Goal: Find specific page/section: Find specific page/section

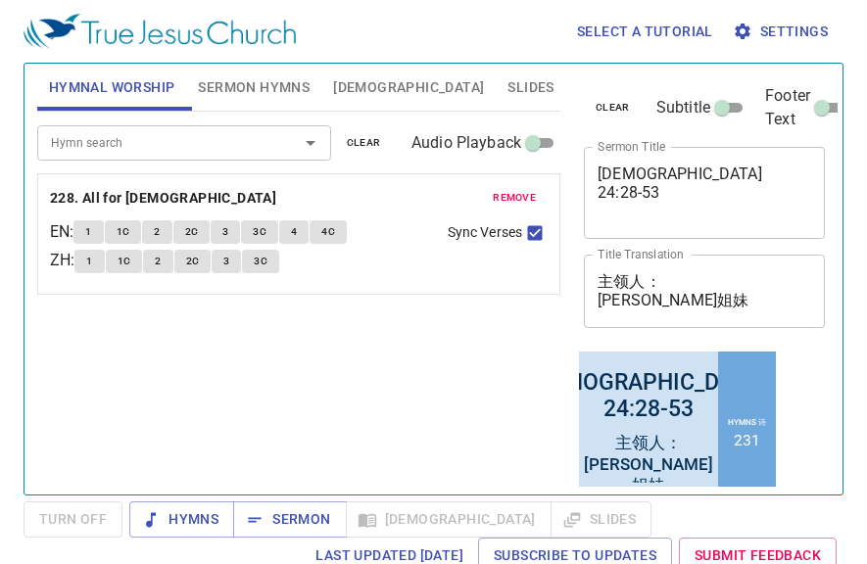
click at [263, 86] on span "Sermon Hymns" at bounding box center [254, 87] width 112 height 24
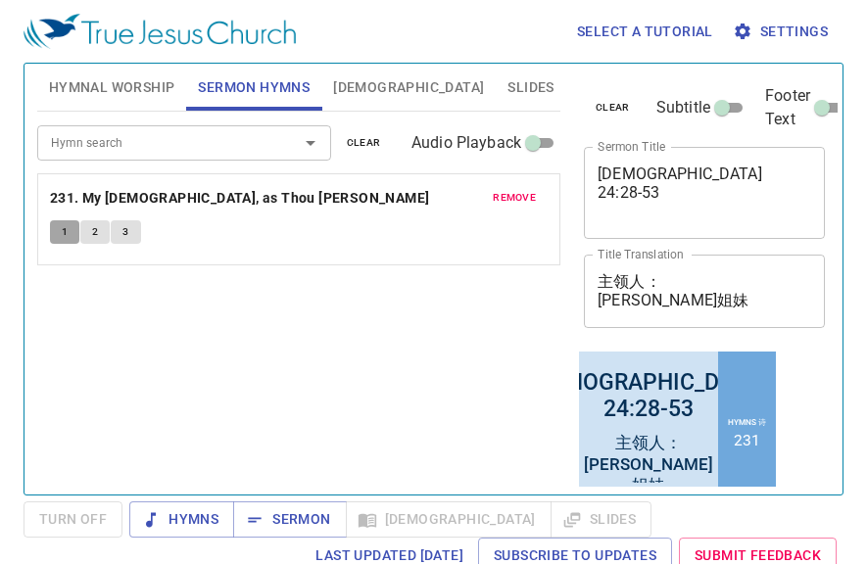
click at [65, 231] on span "1" at bounding box center [65, 232] width 6 height 18
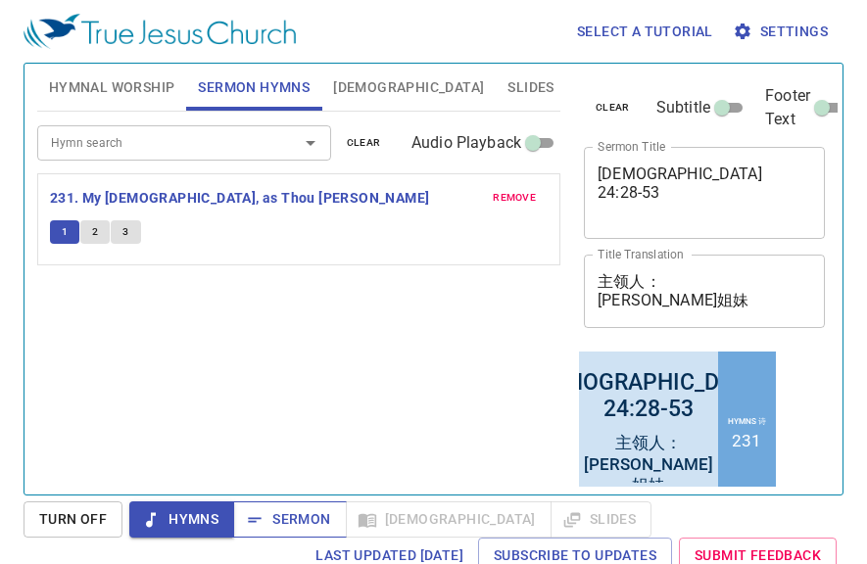
click at [291, 528] on span "Sermon" at bounding box center [289, 520] width 81 height 24
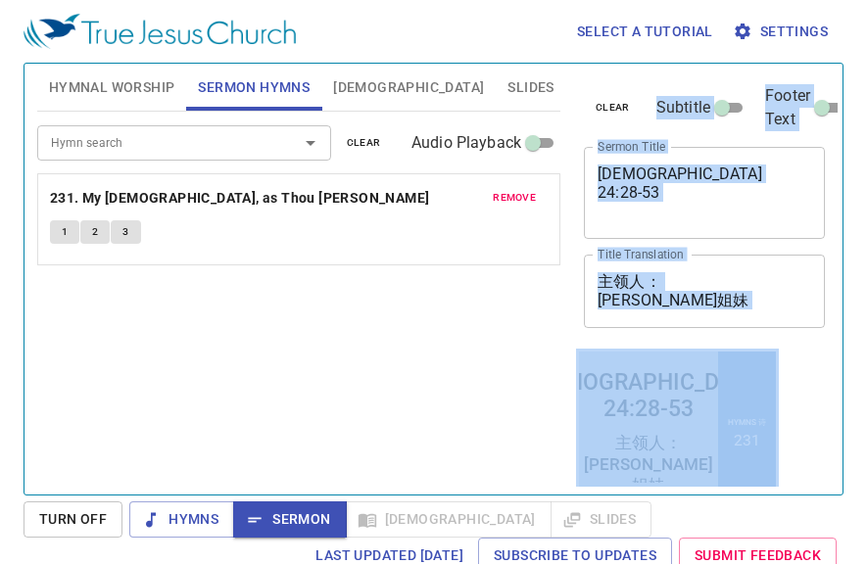
drag, startPoint x: 826, startPoint y: 372, endPoint x: 414, endPoint y: 173, distance: 457.1
click at [380, 203] on div "Hymnal Worship Sermon Hymns Bible Slides Hymn search Hymn search clear Audio Pl…" at bounding box center [433, 271] width 808 height 431
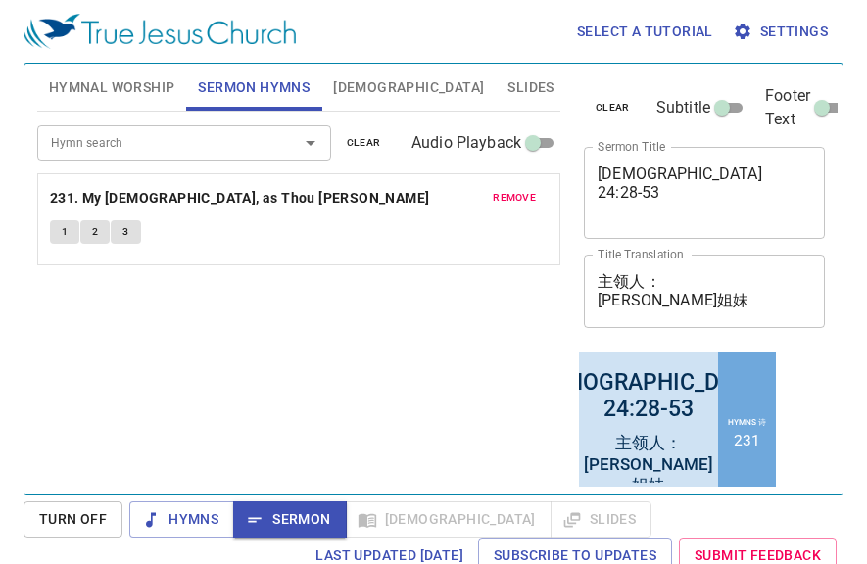
click at [341, 363] on div "Hymn search Hymn search clear Audio Playback remove 231. My Jesus, as Thou Wilt…" at bounding box center [298, 295] width 523 height 366
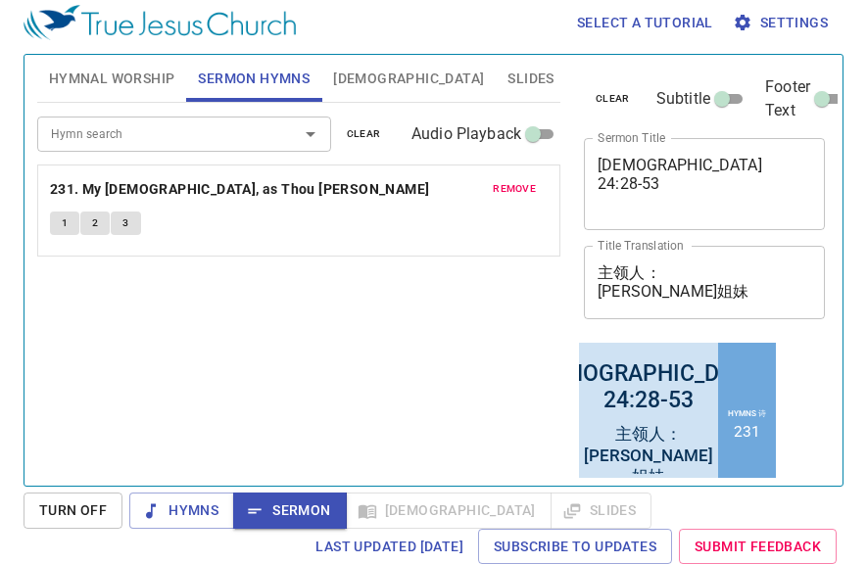
click at [306, 137] on icon "Open" at bounding box center [311, 134] width 24 height 24
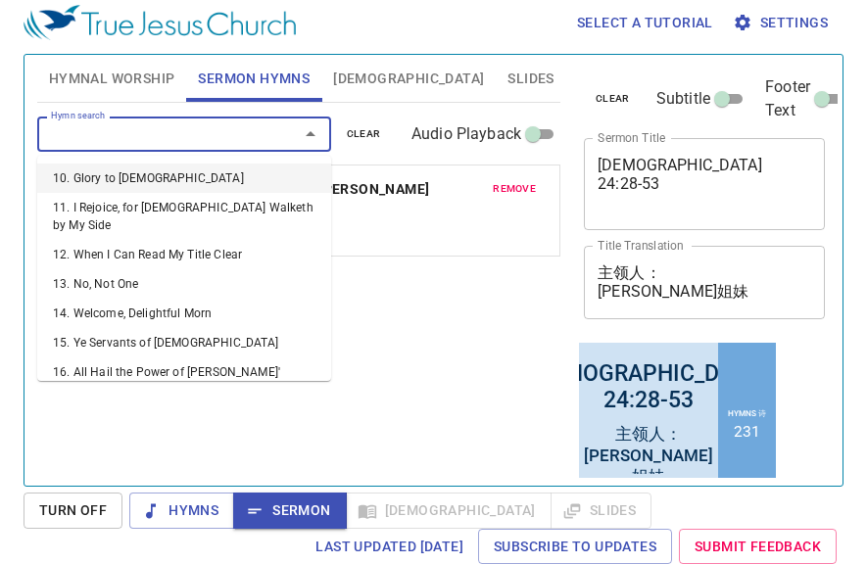
scroll to position [284, 0]
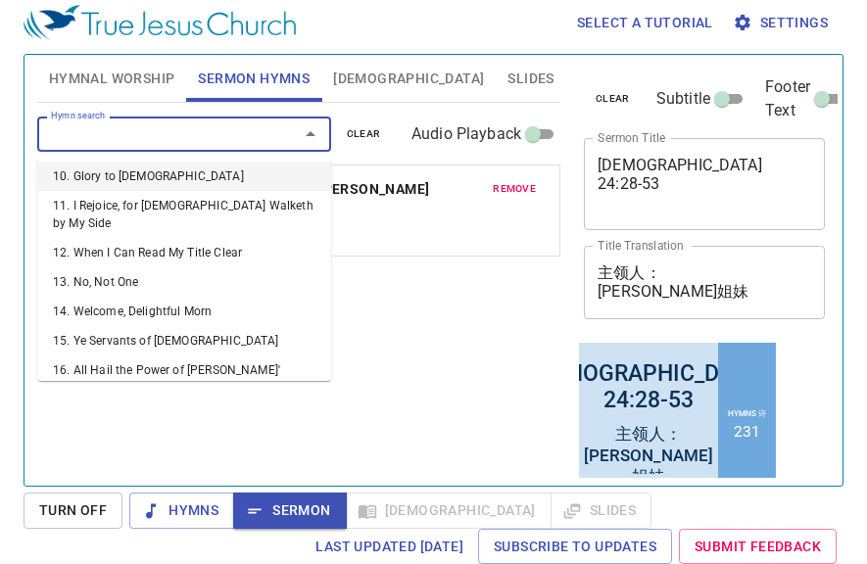
click at [208, 135] on input "Hymn search" at bounding box center [155, 133] width 224 height 23
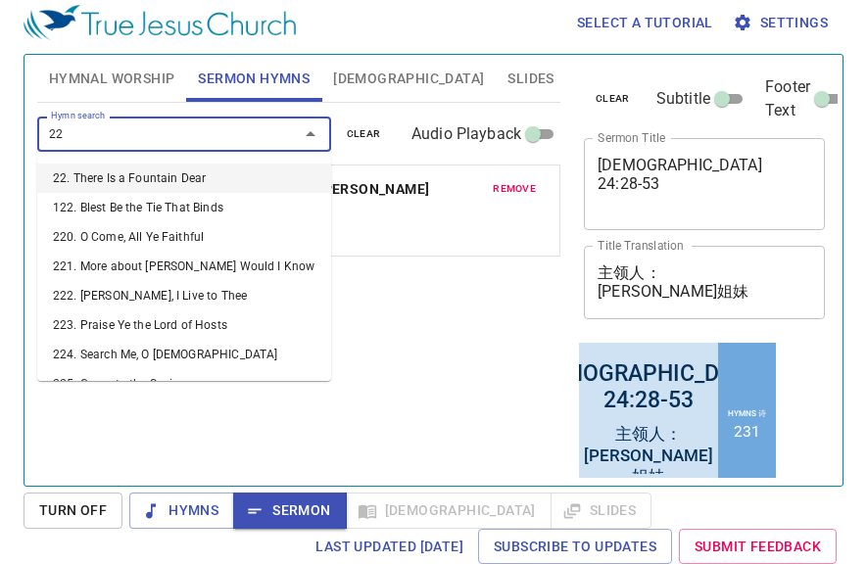
type input "228"
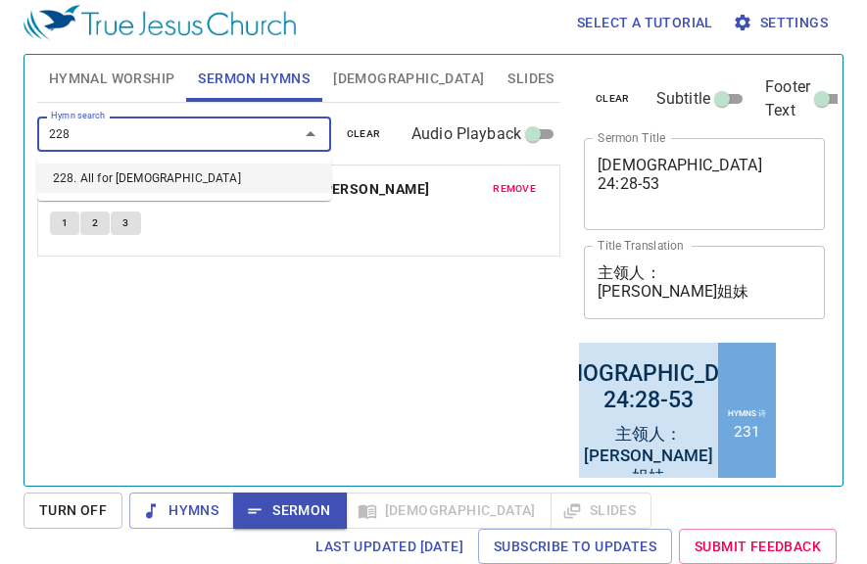
click at [186, 190] on li "228. All for [DEMOGRAPHIC_DATA]" at bounding box center [184, 178] width 294 height 29
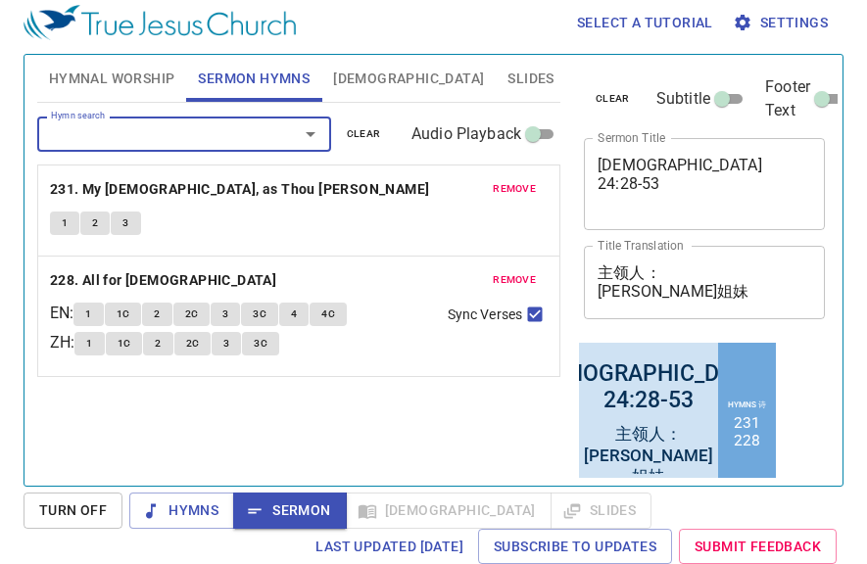
click at [520, 184] on span "remove" at bounding box center [514, 189] width 43 height 18
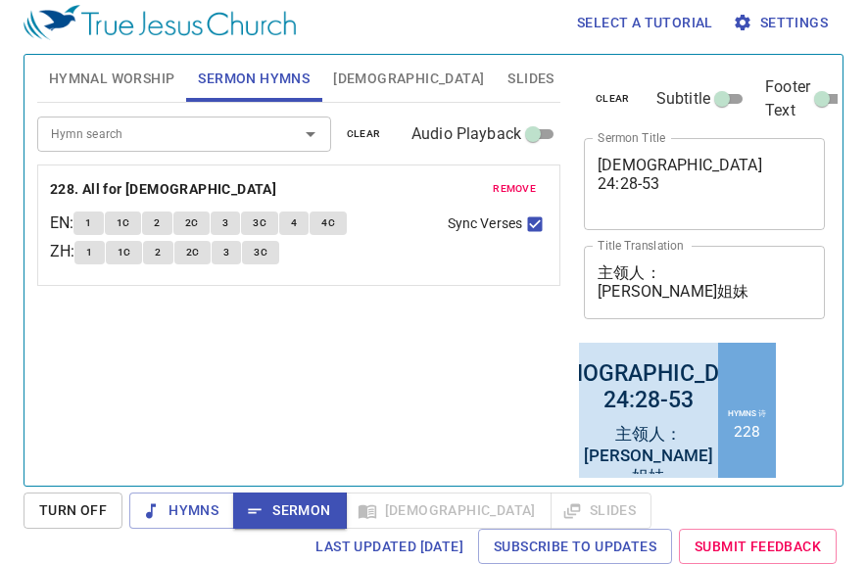
click at [92, 256] on span "1" at bounding box center [89, 253] width 6 height 18
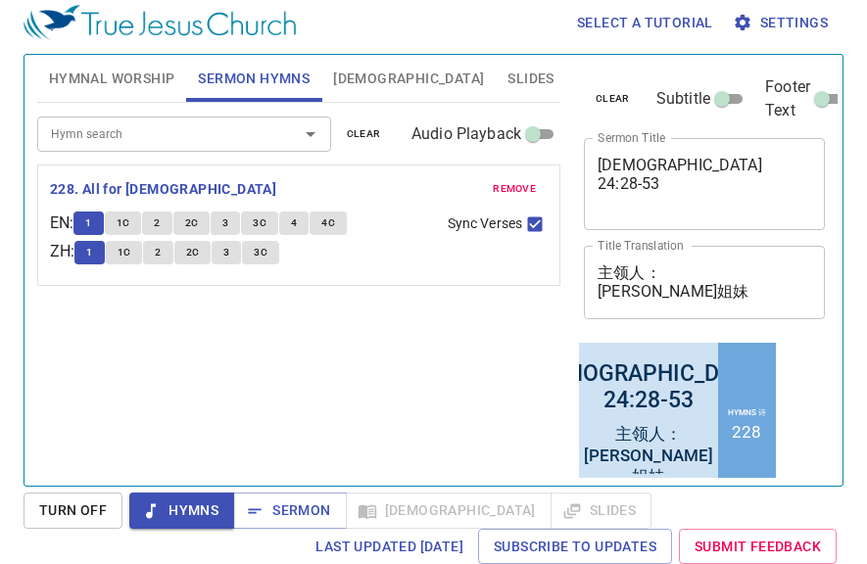
click at [130, 254] on span "1C" at bounding box center [125, 253] width 14 height 18
click at [172, 256] on button "2" at bounding box center [157, 253] width 29 height 24
click at [200, 255] on span "2C" at bounding box center [193, 253] width 14 height 18
click at [229, 257] on span "3" at bounding box center [226, 253] width 6 height 18
click at [268, 257] on span "3C" at bounding box center [261, 253] width 14 height 18
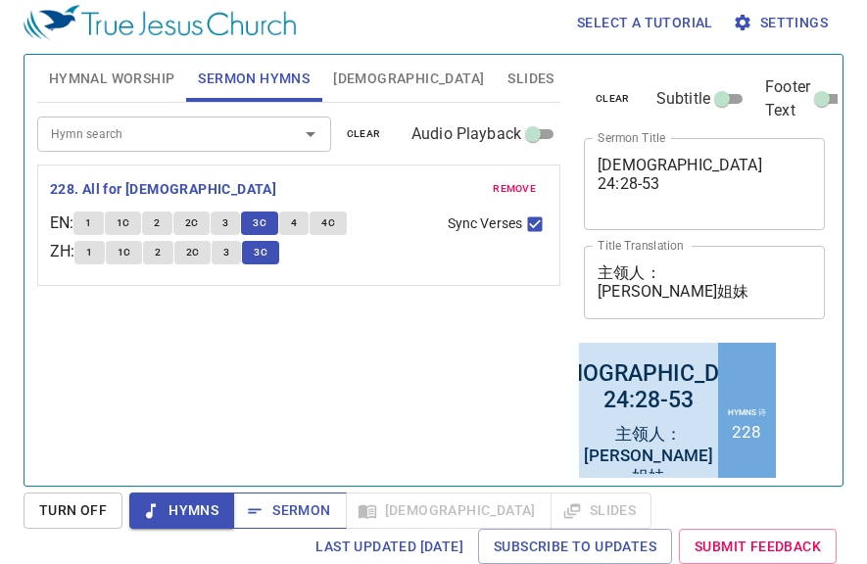
click at [280, 511] on span "Sermon" at bounding box center [289, 511] width 81 height 24
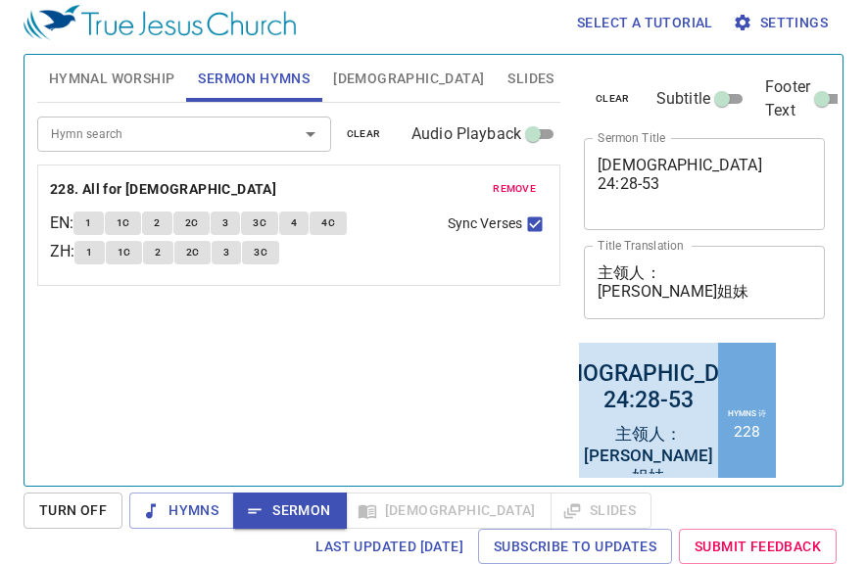
click at [360, 74] on span "Bible" at bounding box center [408, 79] width 151 height 24
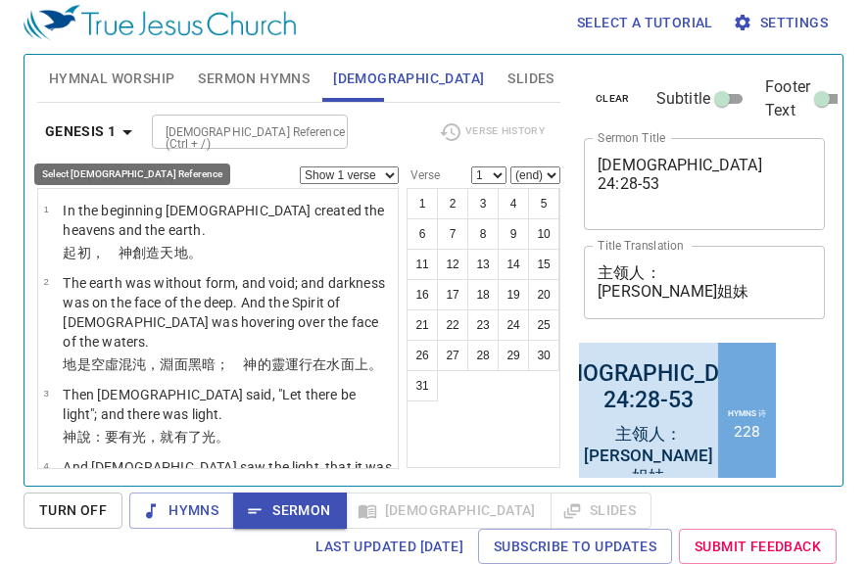
click at [122, 132] on icon "button" at bounding box center [128, 133] width 24 height 24
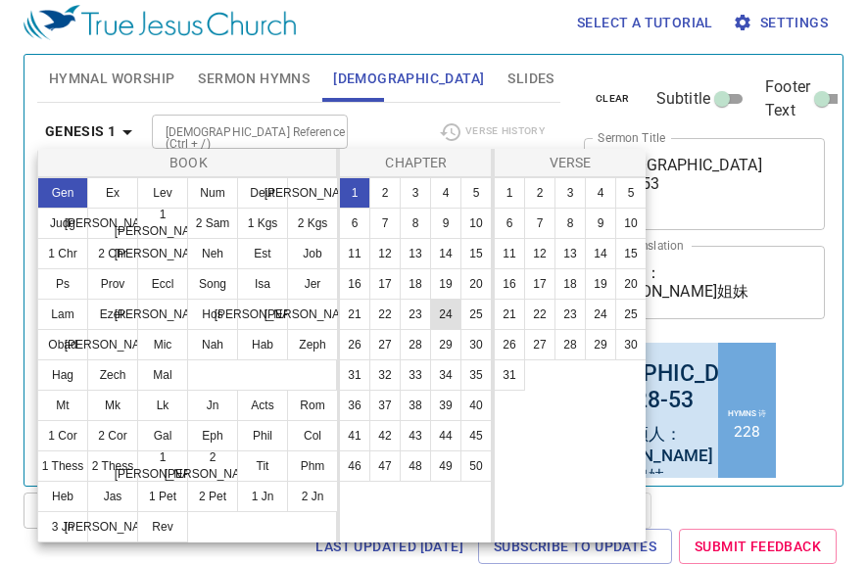
click at [448, 318] on button "24" at bounding box center [445, 314] width 31 height 31
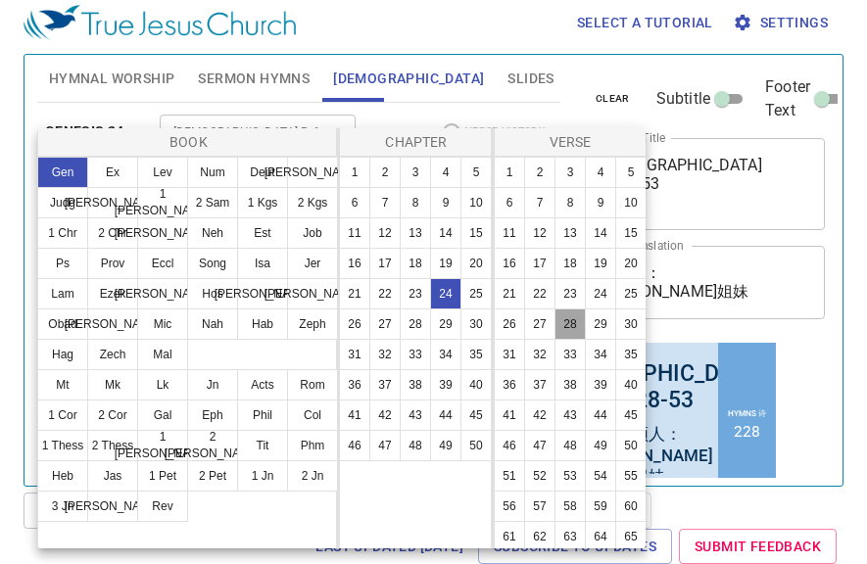
click at [567, 328] on button "28" at bounding box center [570, 324] width 31 height 31
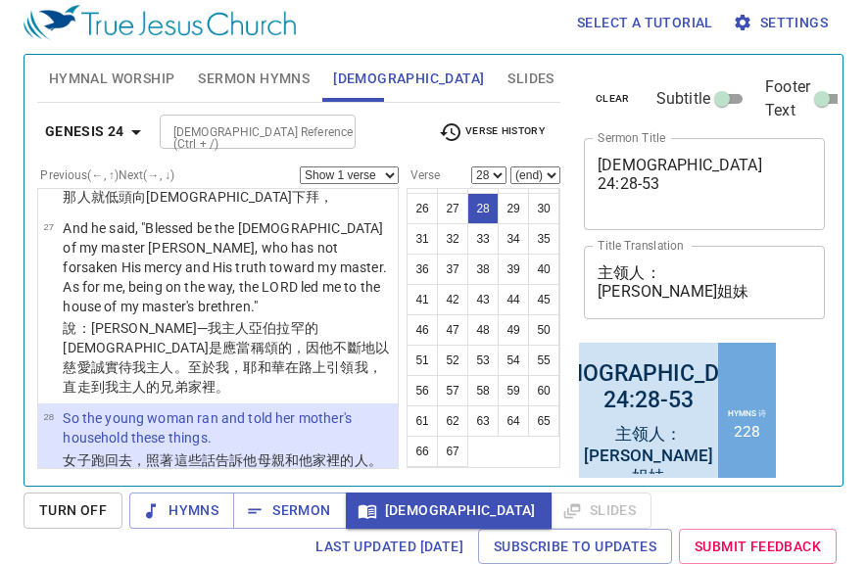
scroll to position [3097, 0]
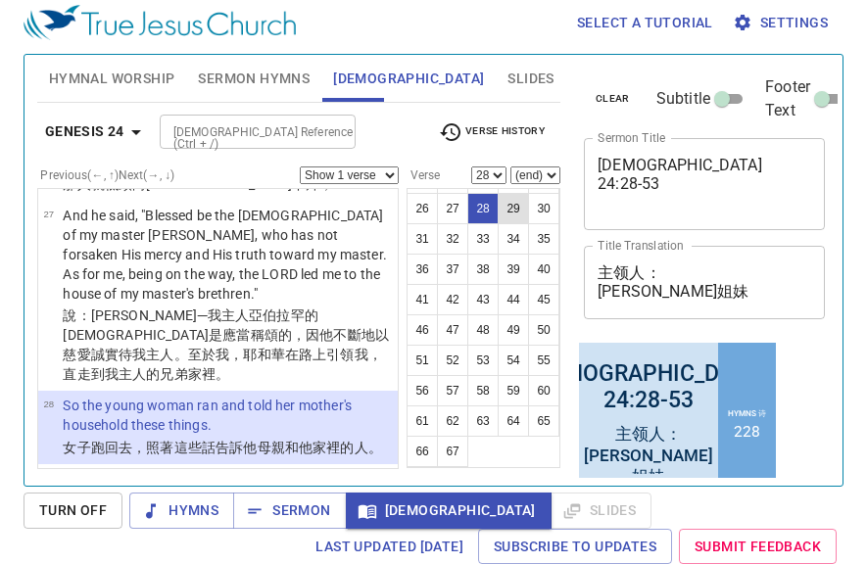
click at [511, 209] on button "29" at bounding box center [513, 208] width 31 height 31
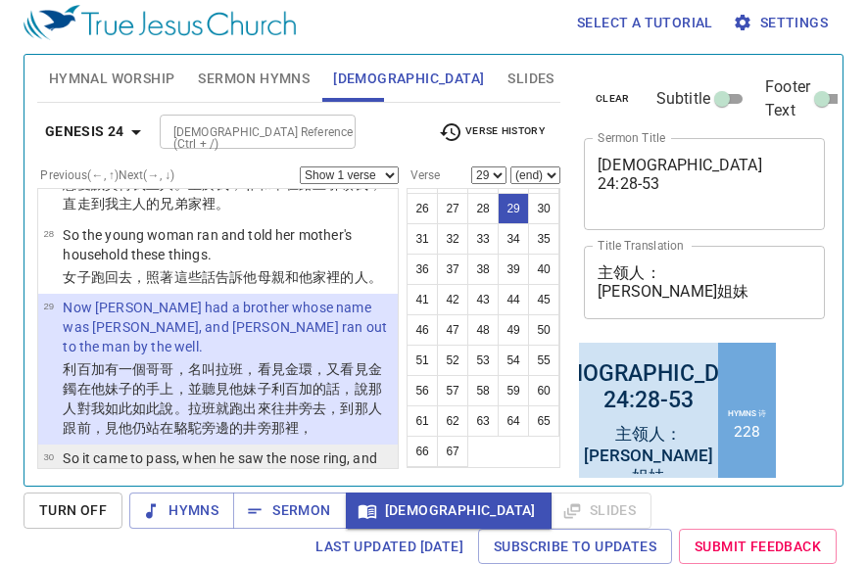
scroll to position [3272, 0]
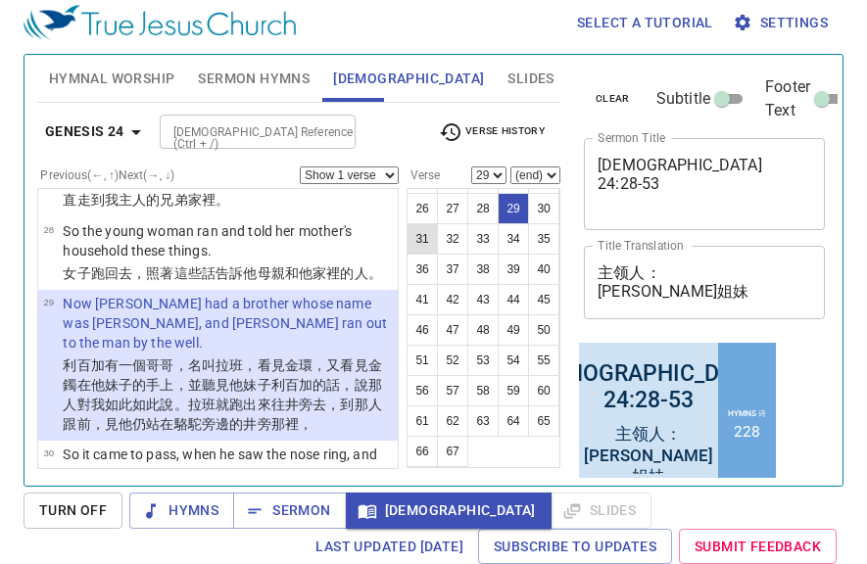
click at [425, 240] on button "31" at bounding box center [422, 238] width 31 height 31
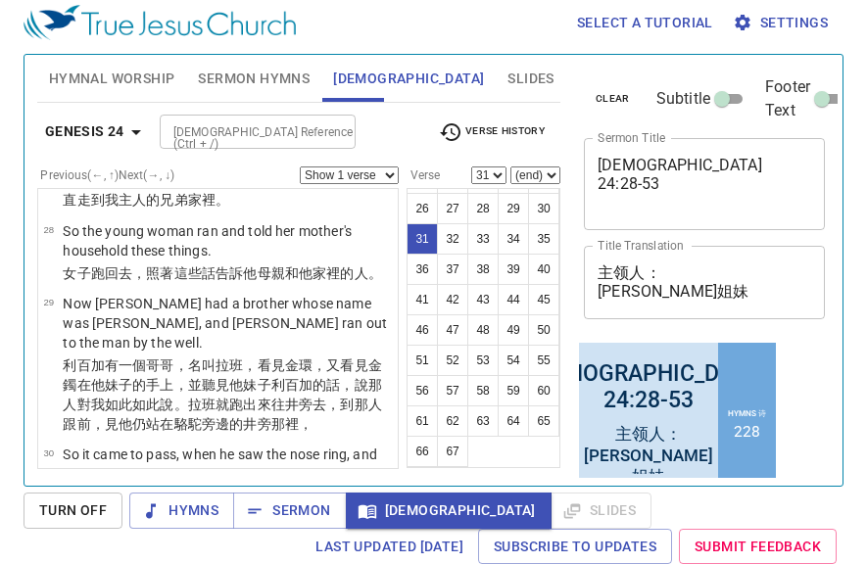
scroll to position [3453, 0]
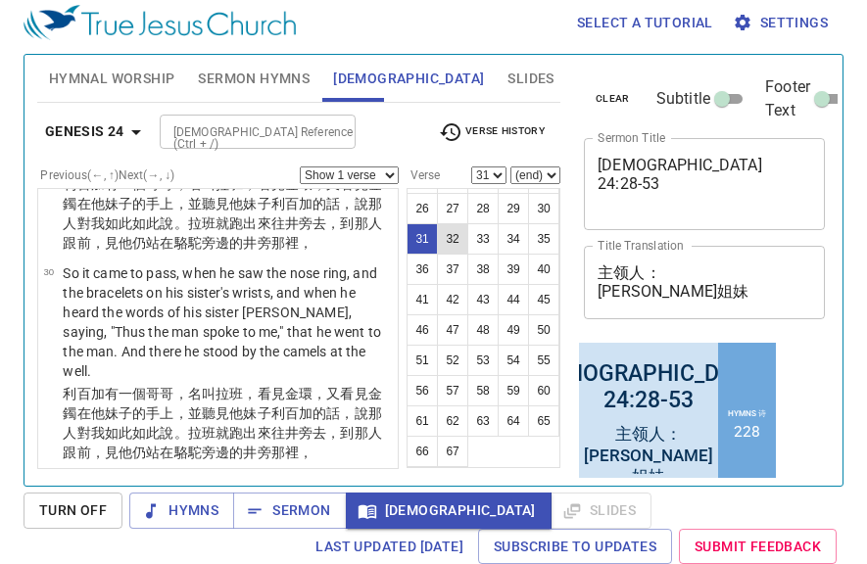
click at [451, 241] on button "32" at bounding box center [452, 238] width 31 height 31
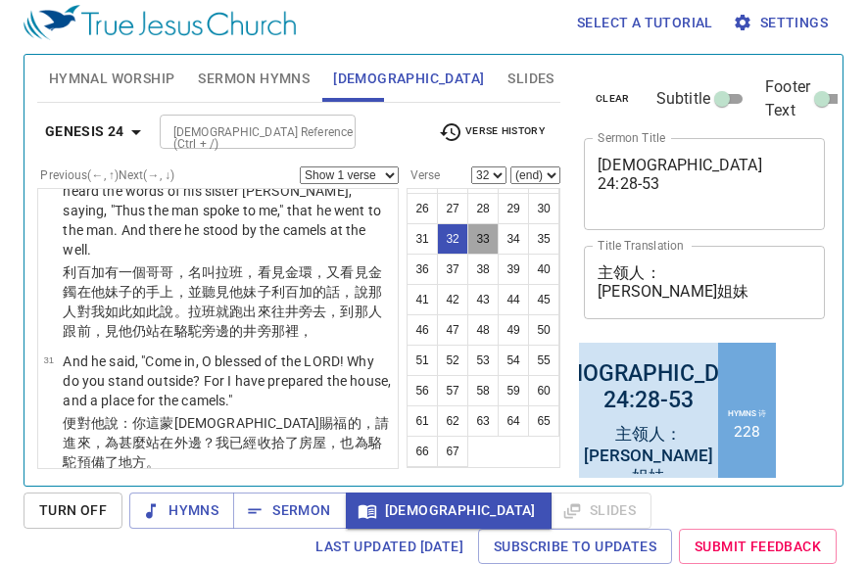
click at [486, 241] on button "33" at bounding box center [482, 238] width 31 height 31
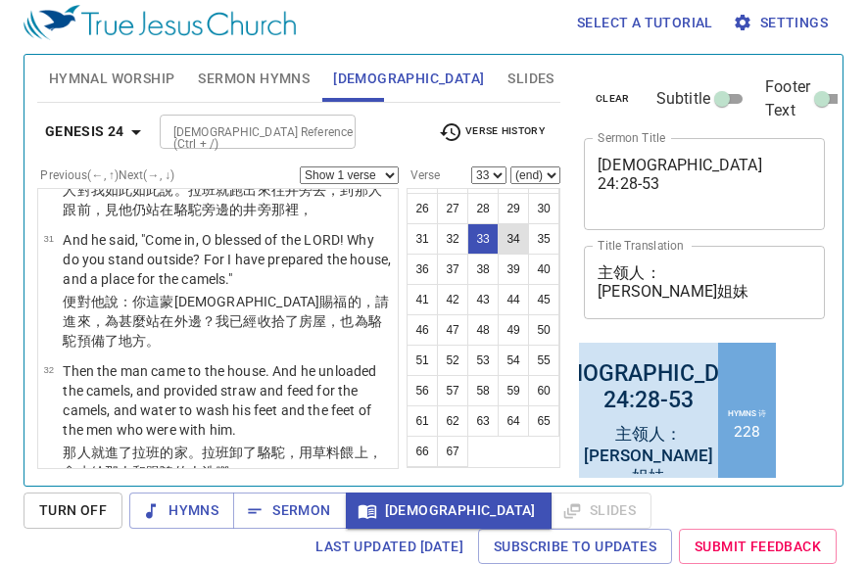
click at [520, 237] on button "34" at bounding box center [513, 238] width 31 height 31
click at [545, 244] on button "35" at bounding box center [543, 238] width 31 height 31
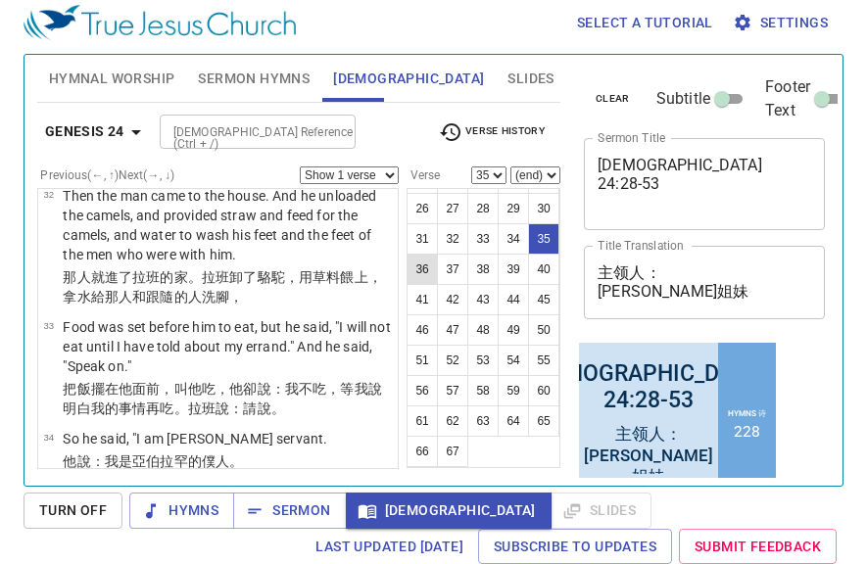
click at [429, 271] on button "36" at bounding box center [422, 269] width 31 height 31
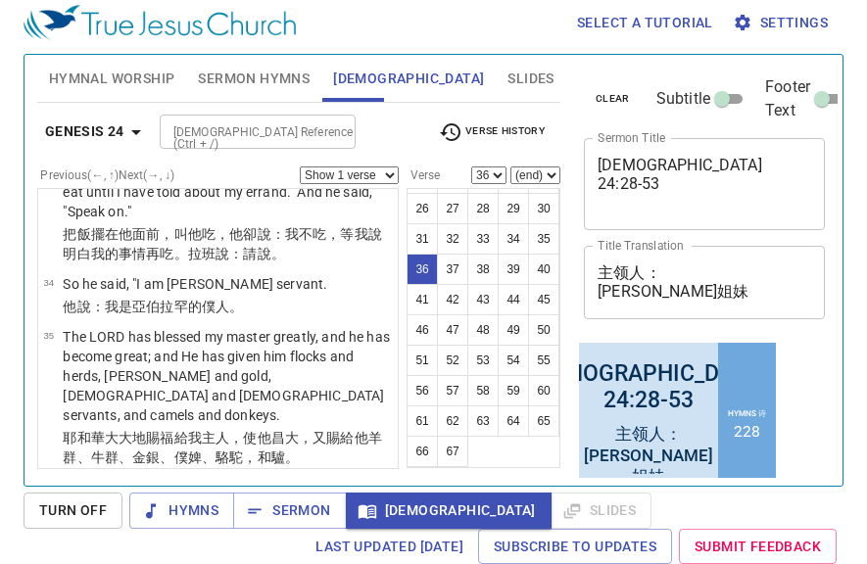
scroll to position [4032, 0]
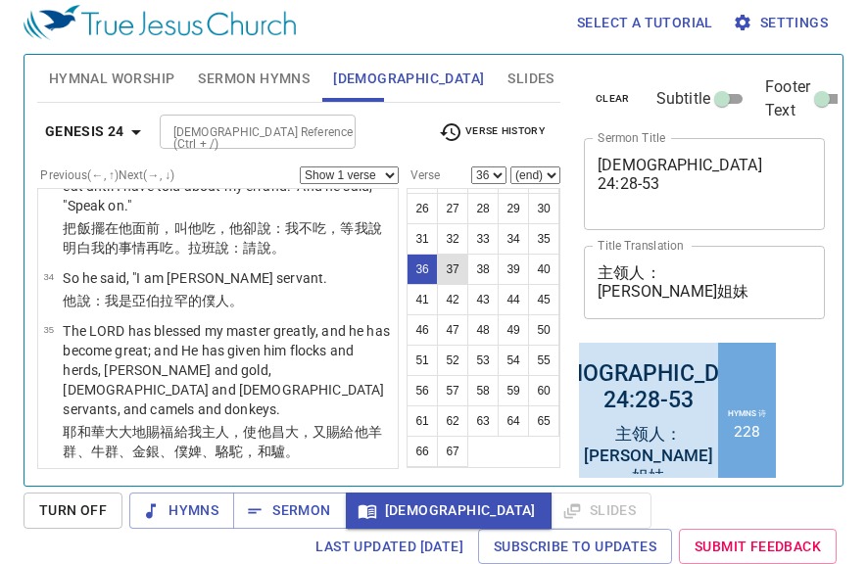
click at [455, 263] on button "37" at bounding box center [452, 269] width 31 height 31
click at [477, 271] on button "38" at bounding box center [482, 269] width 31 height 31
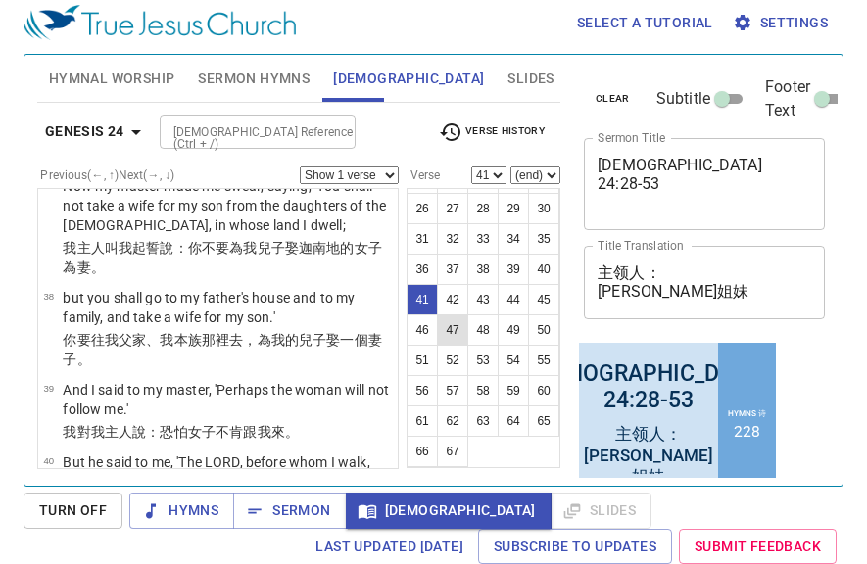
scroll to position [4571, 0]
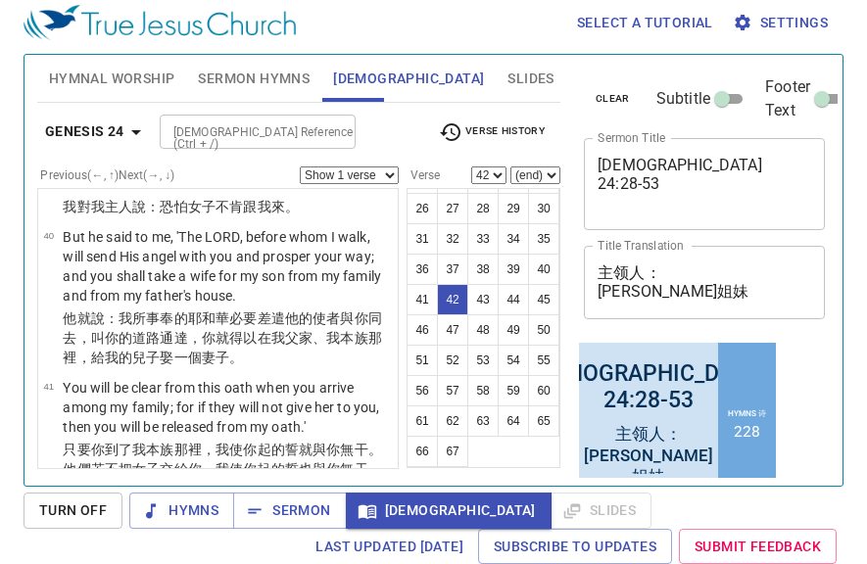
scroll to position [4681, 0]
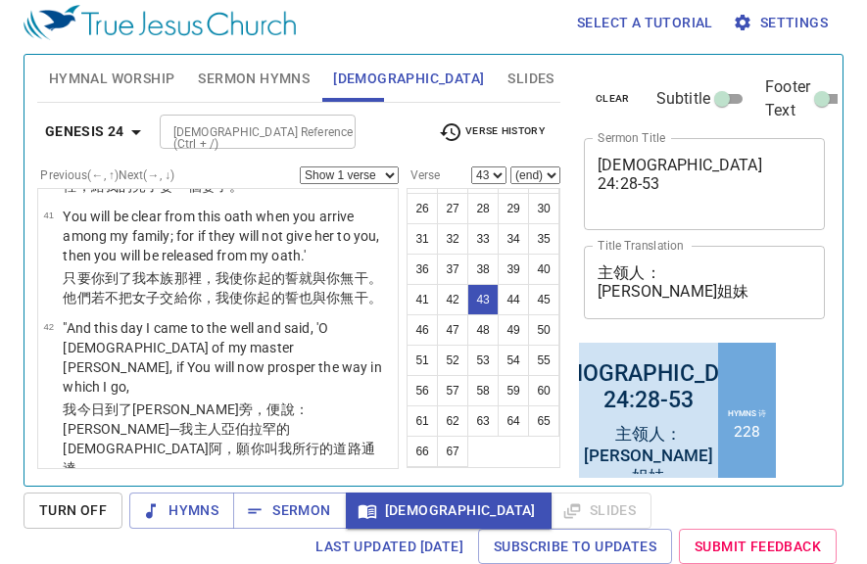
scroll to position [4838, 0]
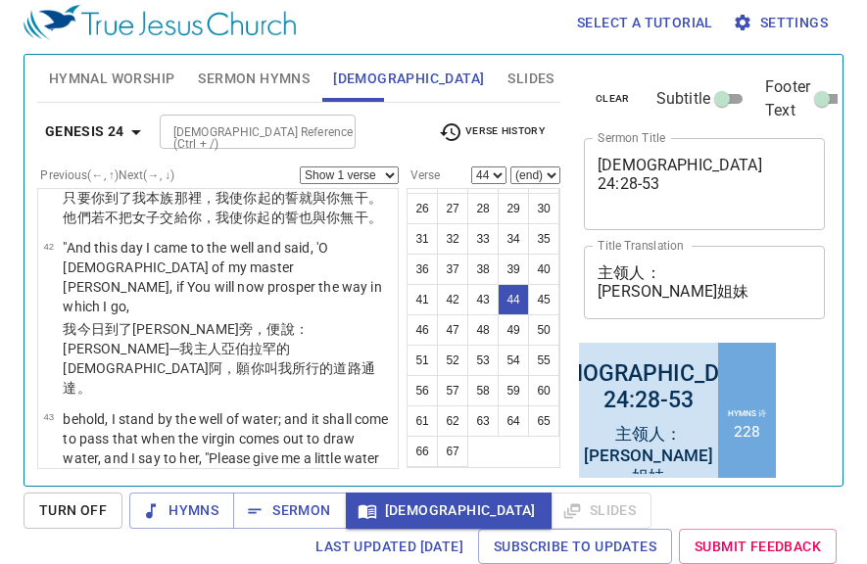
scroll to position [4923, 0]
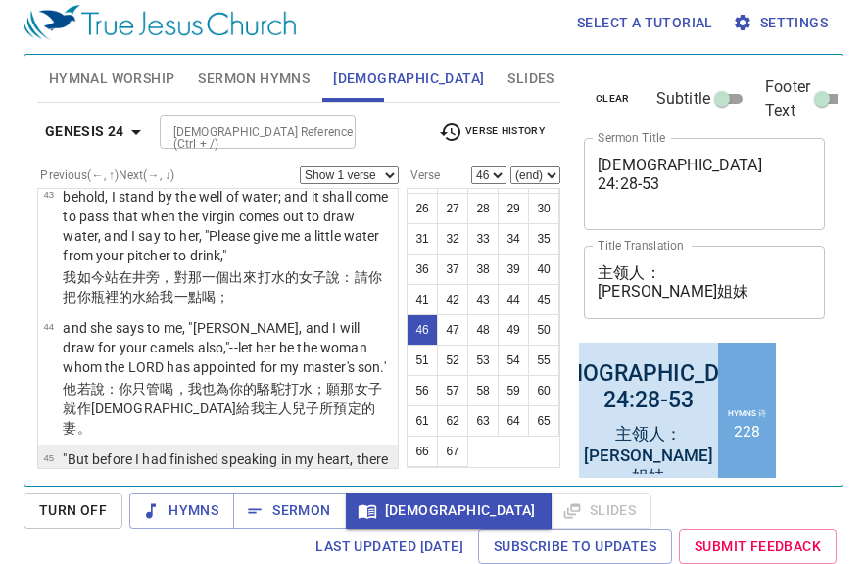
click at [353, 532] on wh7926 "上扛著水瓶 ，下到 井 旁打 水。我便對他說 ：請你給我水喝 。" at bounding box center [222, 549] width 319 height 35
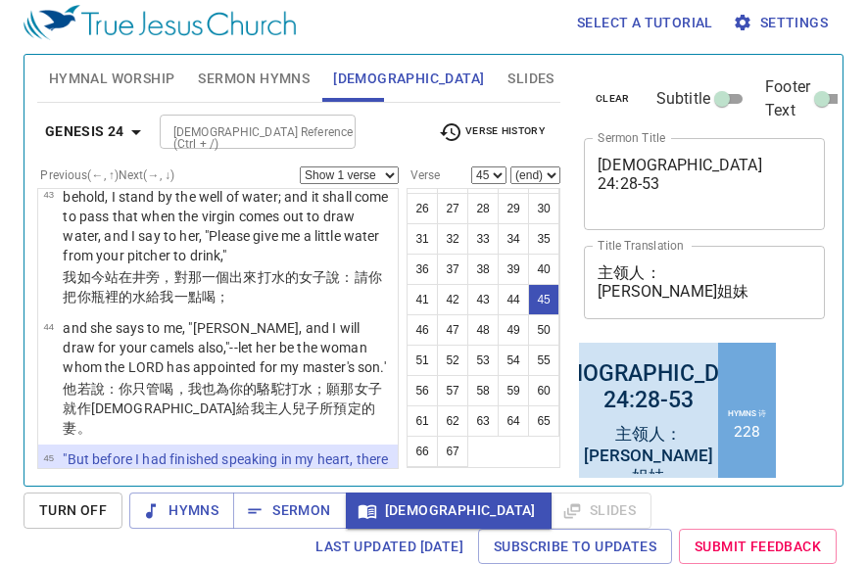
scroll to position [5008, 0]
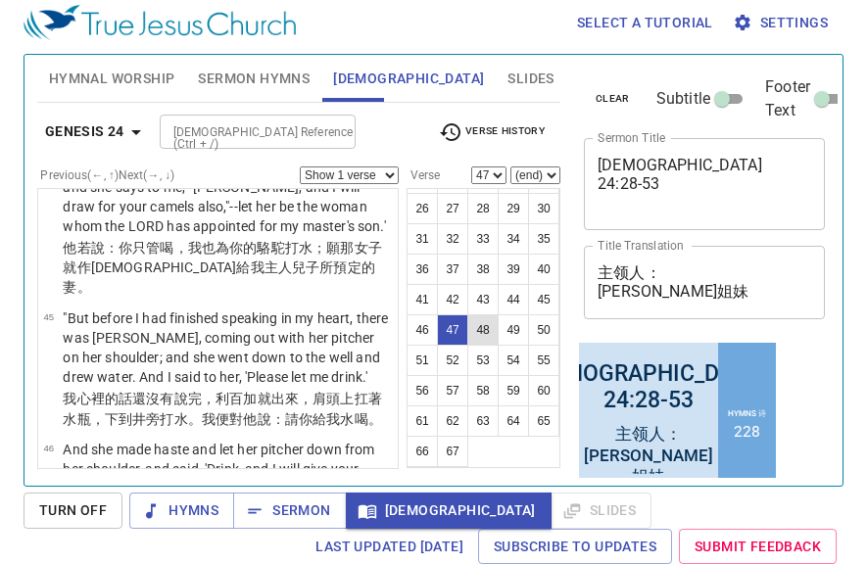
click at [481, 328] on button "48" at bounding box center [482, 330] width 31 height 31
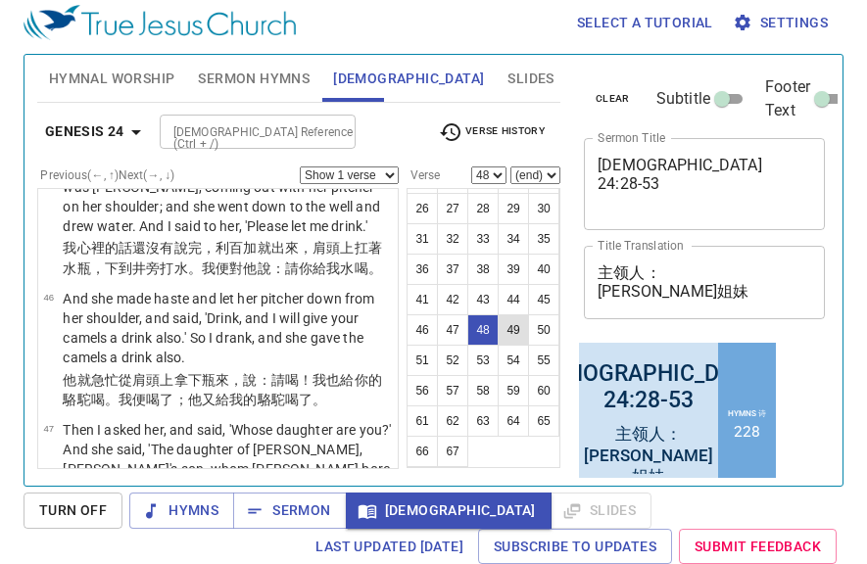
click at [511, 332] on button "49" at bounding box center [513, 330] width 31 height 31
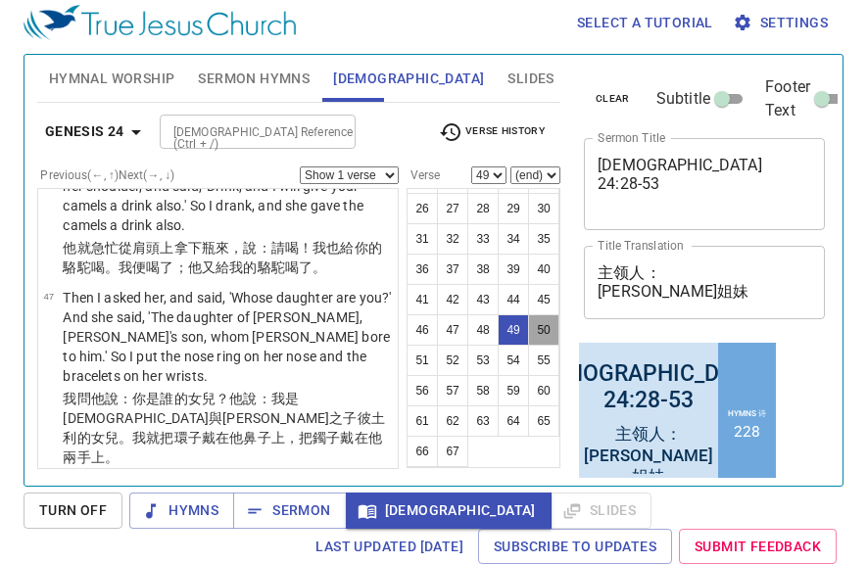
click at [545, 331] on button "50" at bounding box center [543, 330] width 31 height 31
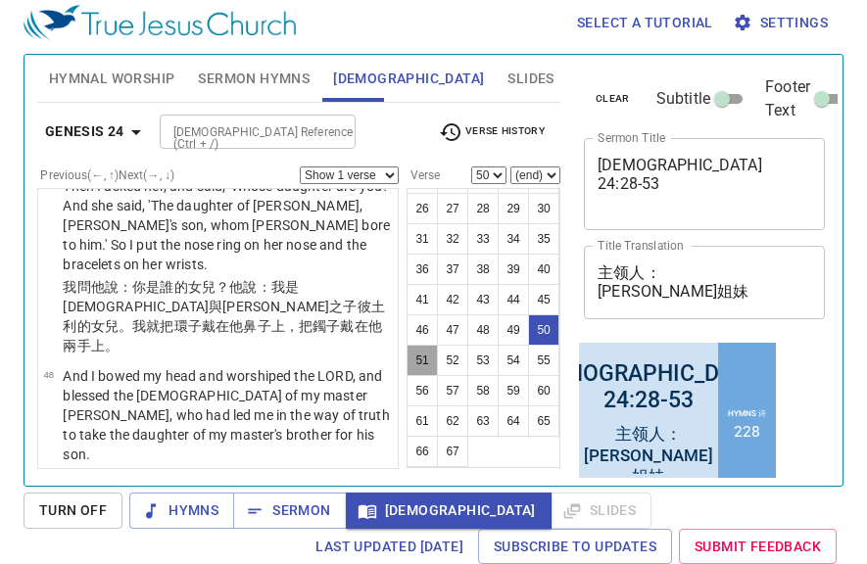
click at [418, 364] on button "51" at bounding box center [422, 360] width 31 height 31
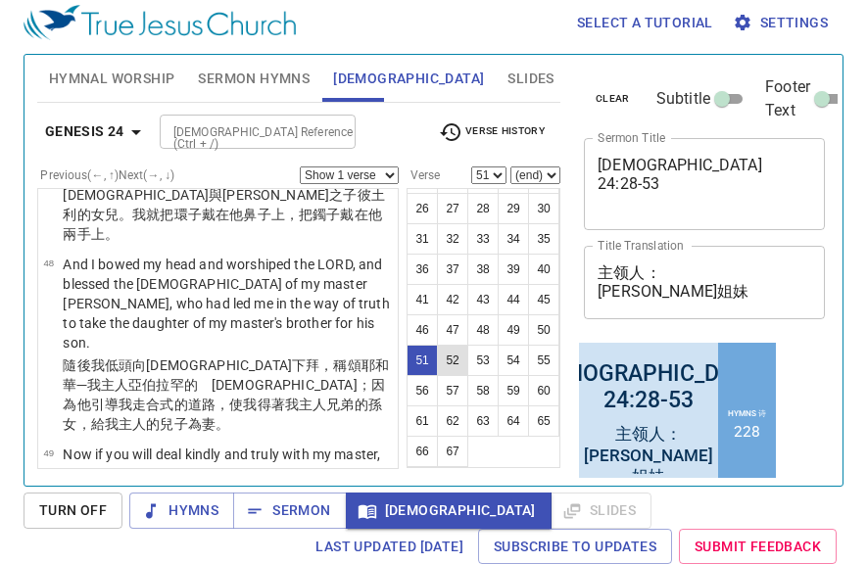
click at [450, 361] on button "52" at bounding box center [452, 360] width 31 height 31
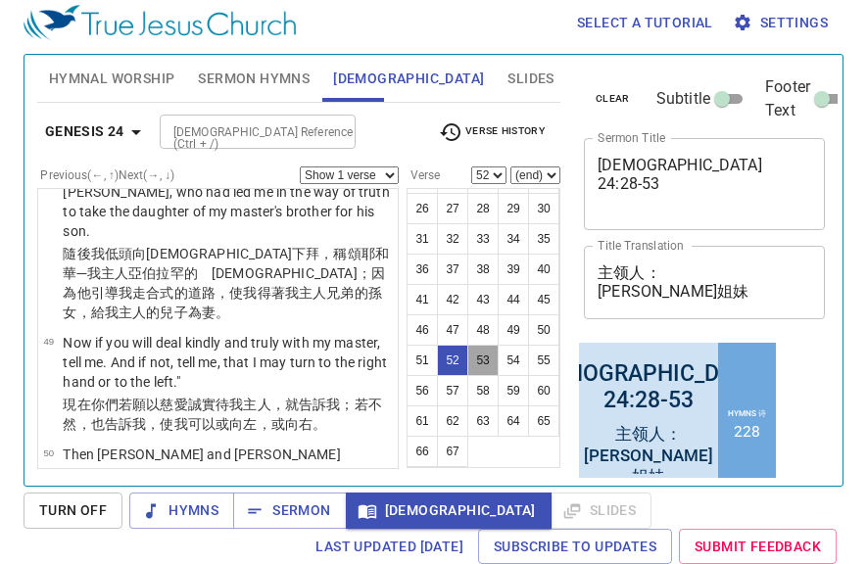
click at [475, 361] on button "53" at bounding box center [482, 360] width 31 height 31
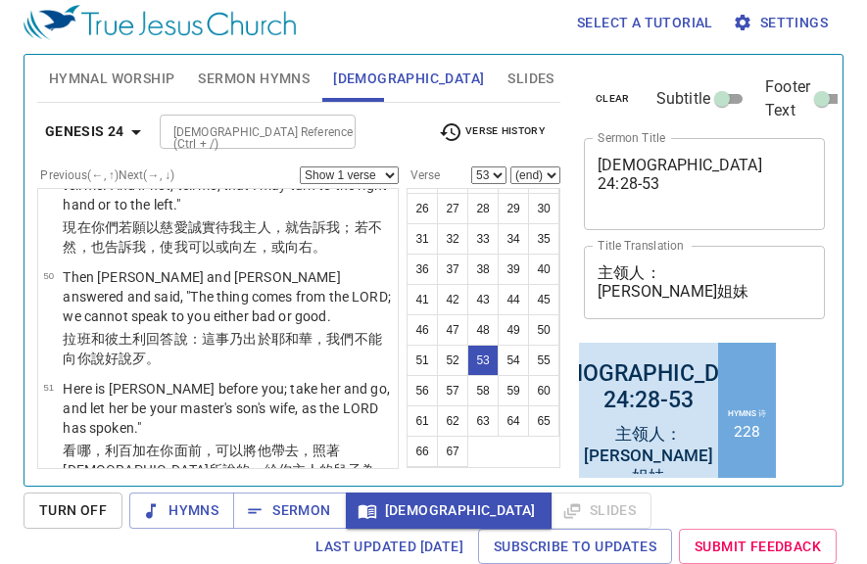
scroll to position [6082, 0]
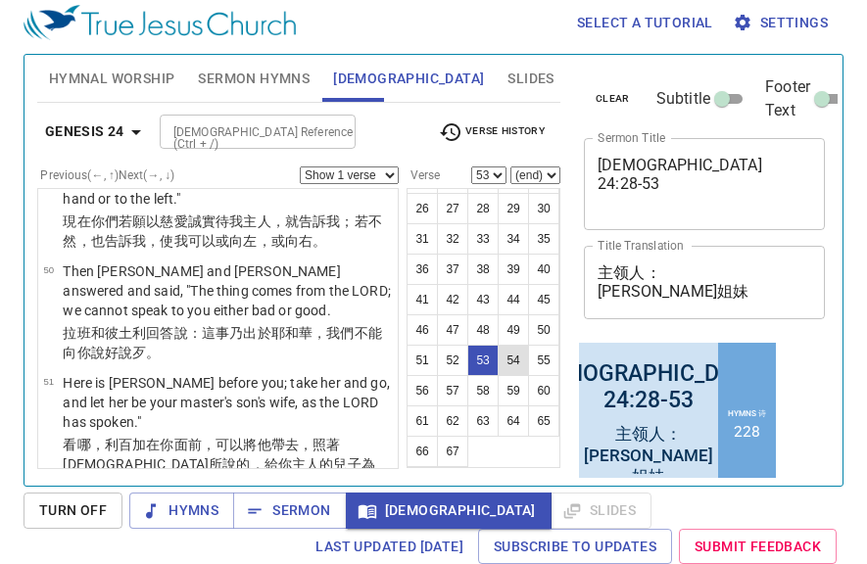
click at [516, 361] on button "54" at bounding box center [513, 360] width 31 height 31
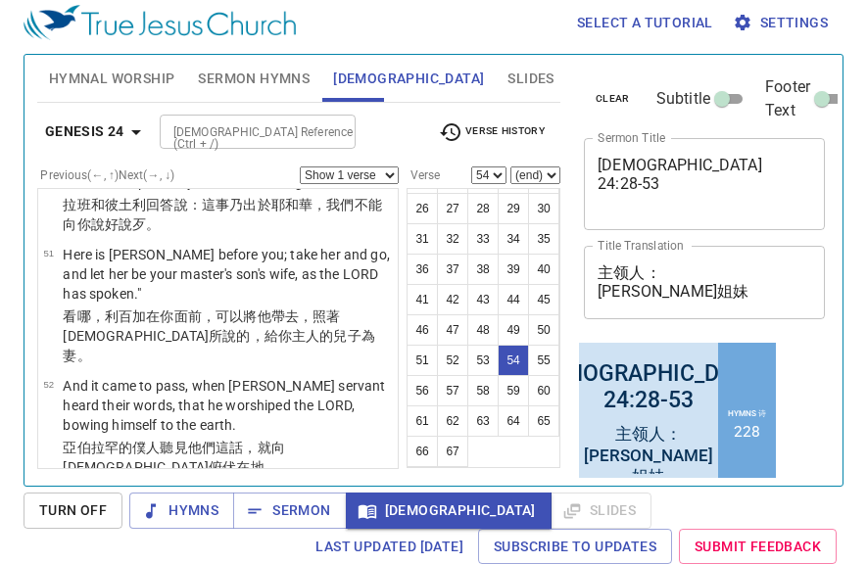
scroll to position [6211, 0]
click at [539, 365] on button "55" at bounding box center [543, 360] width 31 height 31
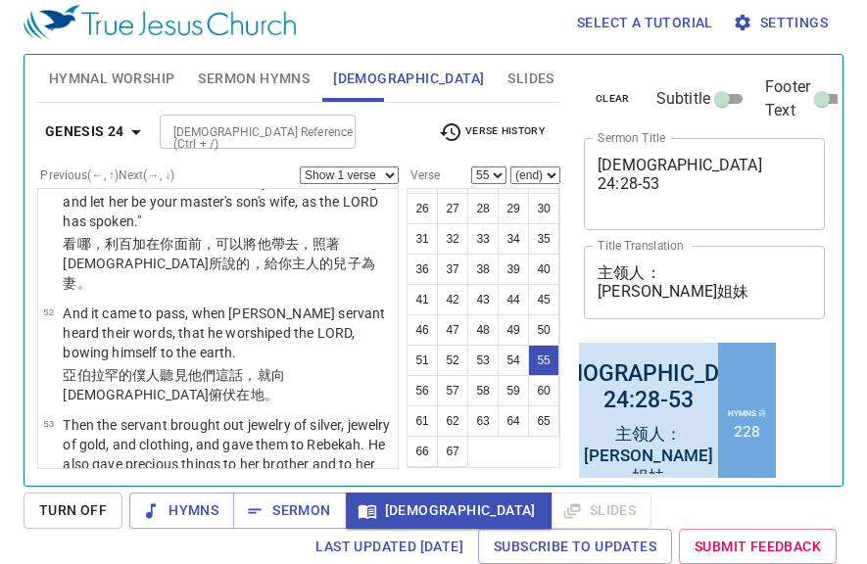
scroll to position [6303, 0]
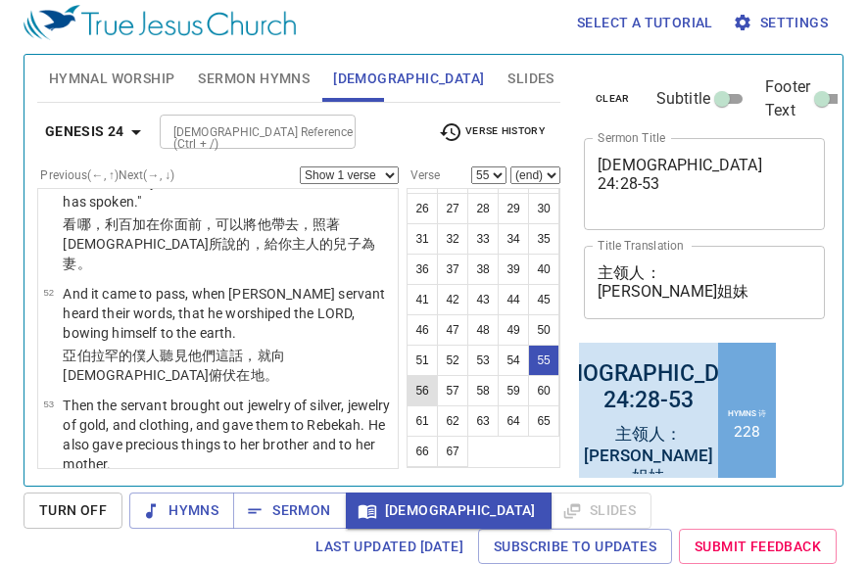
click at [422, 391] on button "56" at bounding box center [422, 390] width 31 height 31
select select "56"
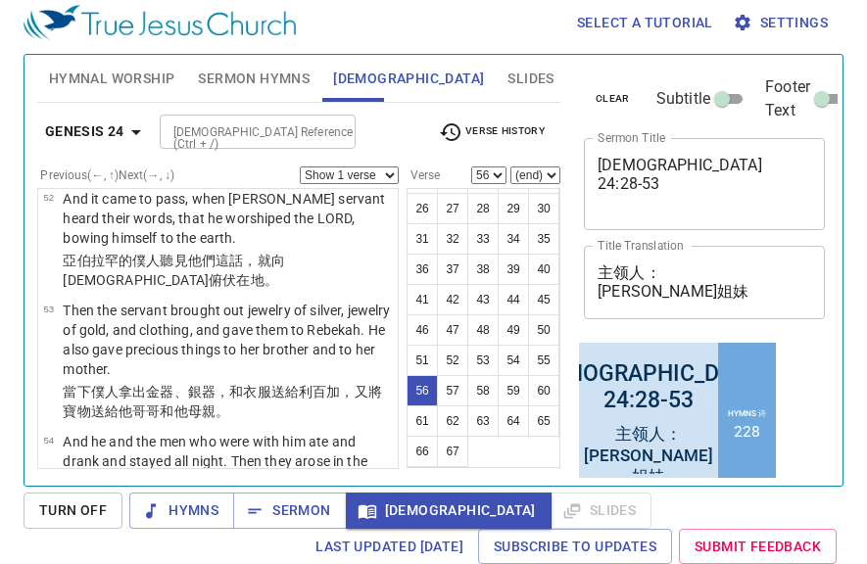
scroll to position [6403, 0]
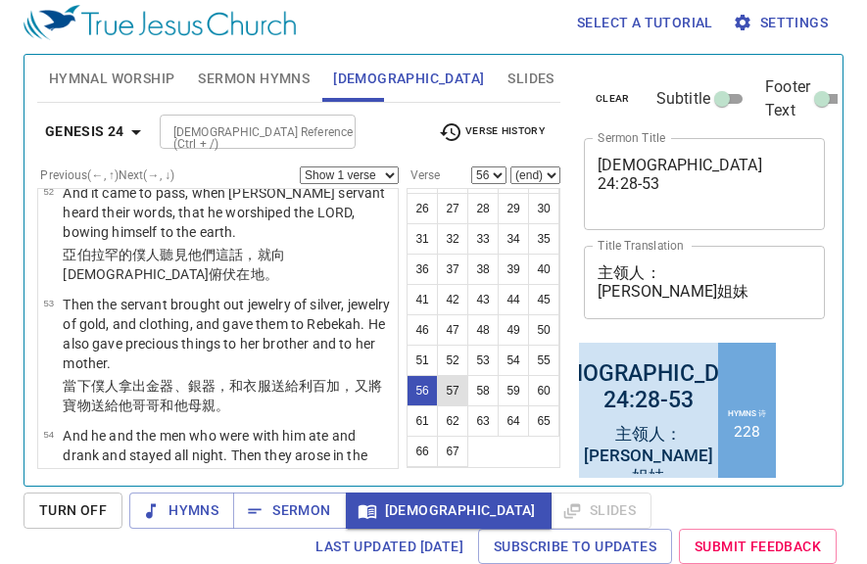
click at [455, 387] on button "57" at bounding box center [452, 390] width 31 height 31
click at [478, 391] on button "58" at bounding box center [482, 390] width 31 height 31
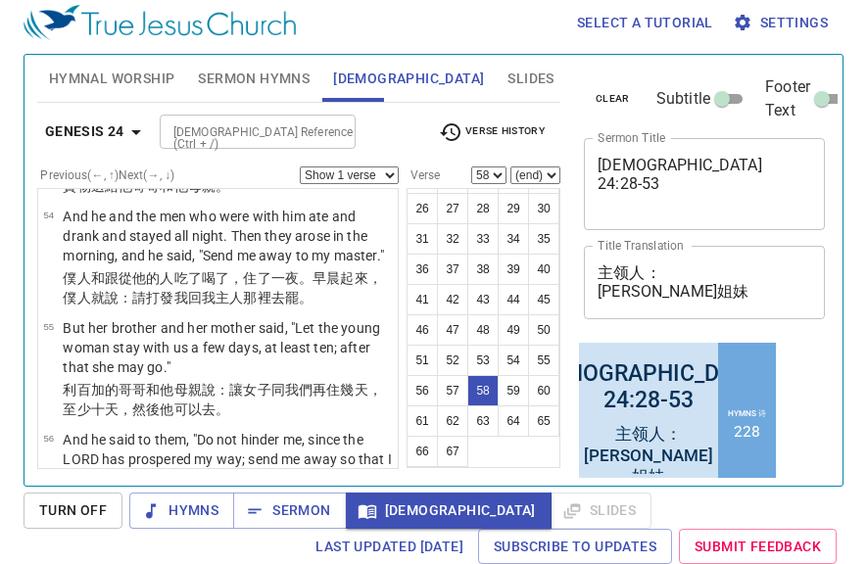
scroll to position [6630, 0]
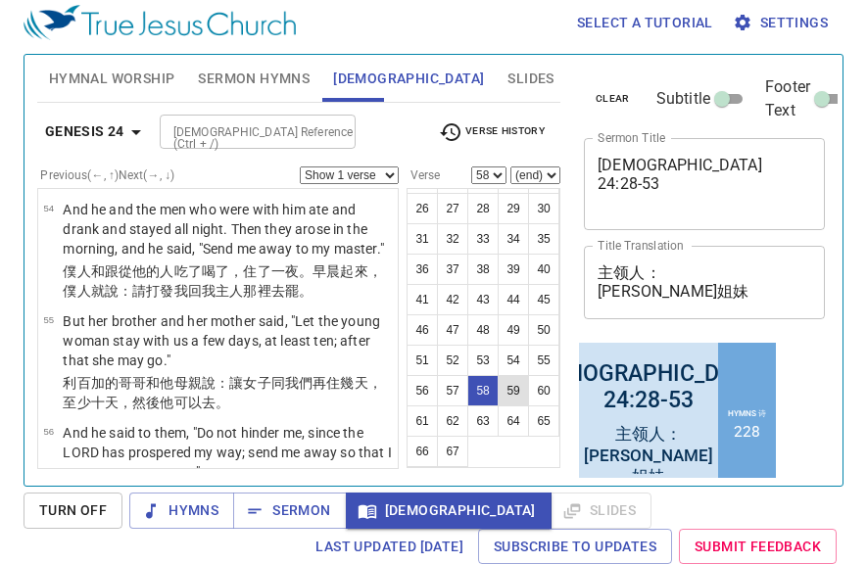
click at [513, 393] on button "59" at bounding box center [513, 390] width 31 height 31
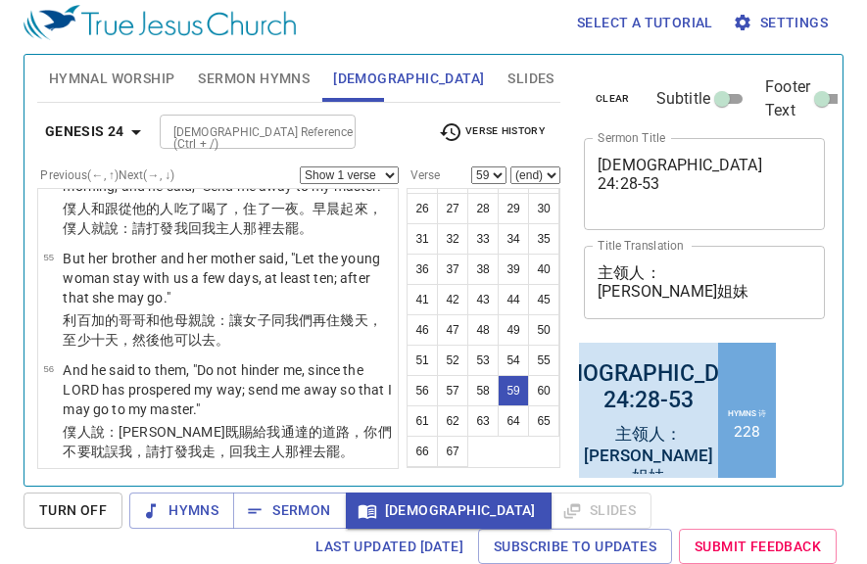
scroll to position [6717, 0]
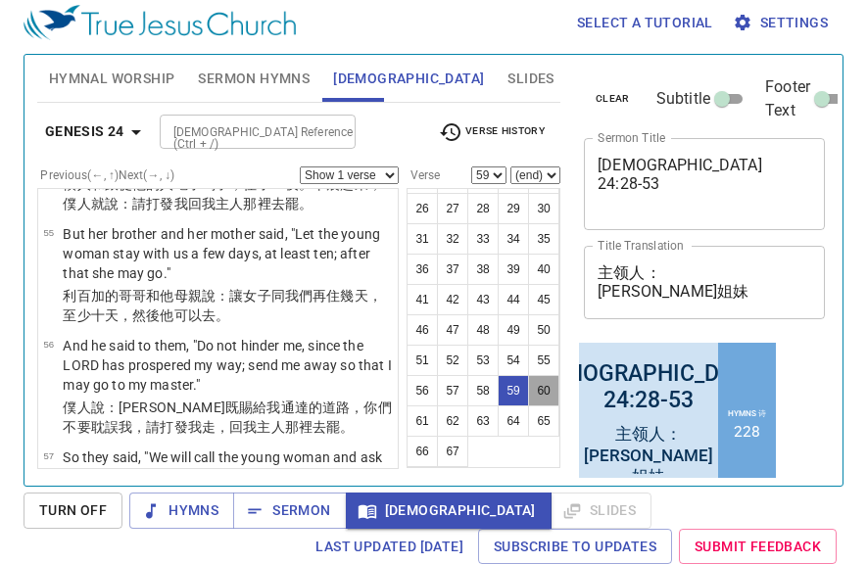
click at [545, 388] on button "60" at bounding box center [543, 390] width 31 height 31
click at [420, 424] on button "61" at bounding box center [422, 421] width 31 height 31
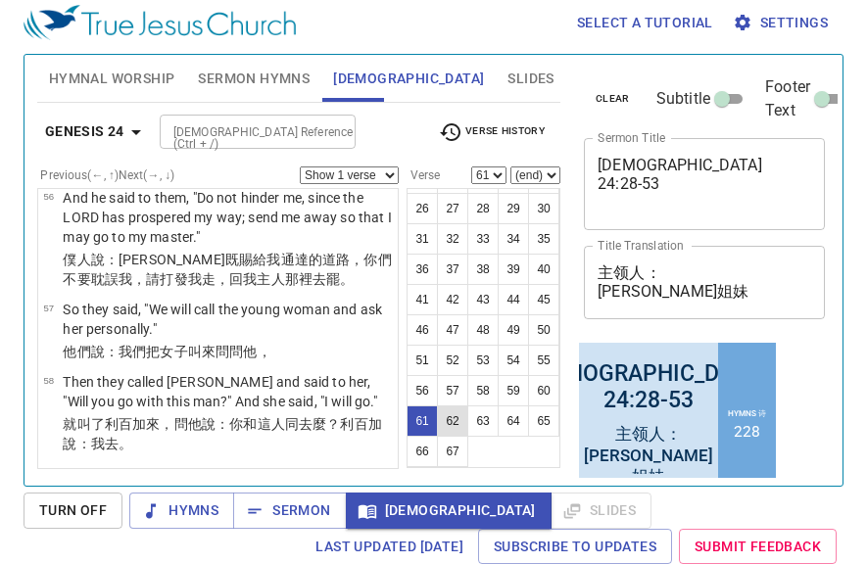
click at [456, 424] on button "62" at bounding box center [452, 421] width 31 height 31
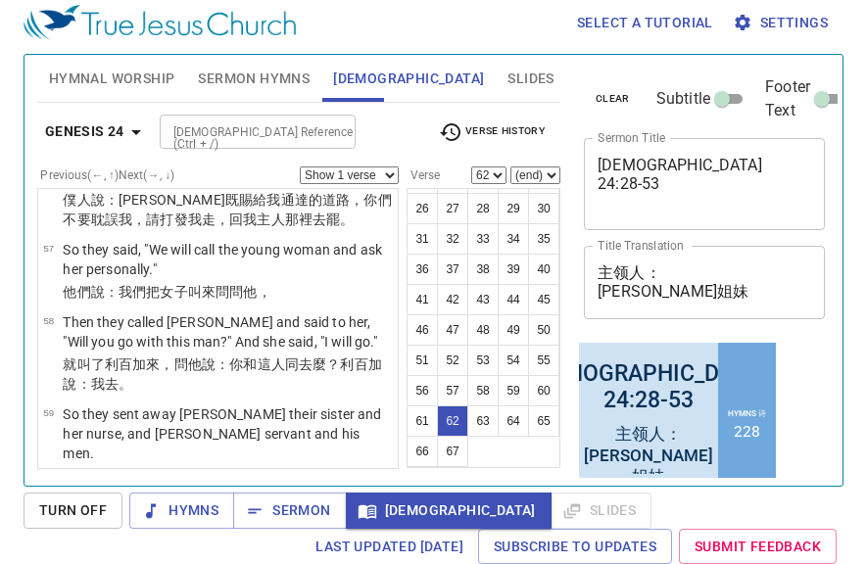
scroll to position [6927, 0]
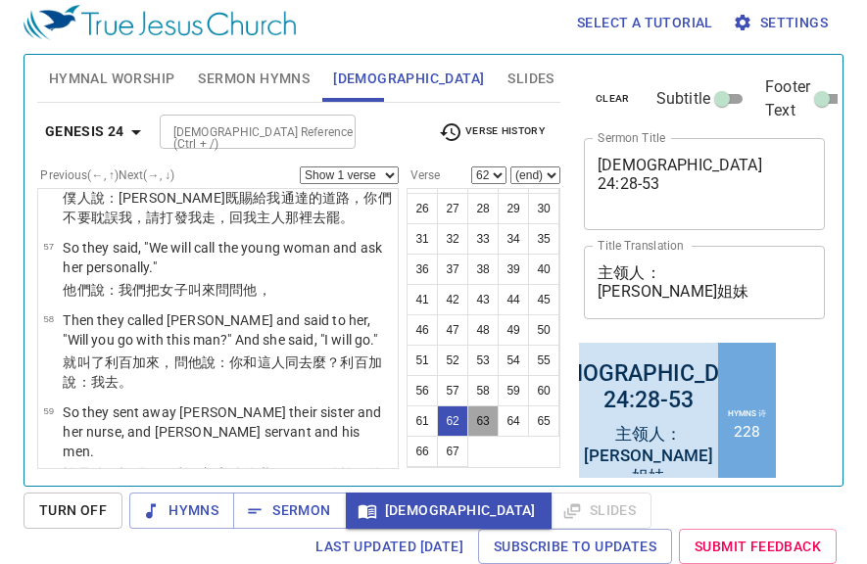
click at [483, 421] on button "63" at bounding box center [482, 421] width 31 height 31
select select "63"
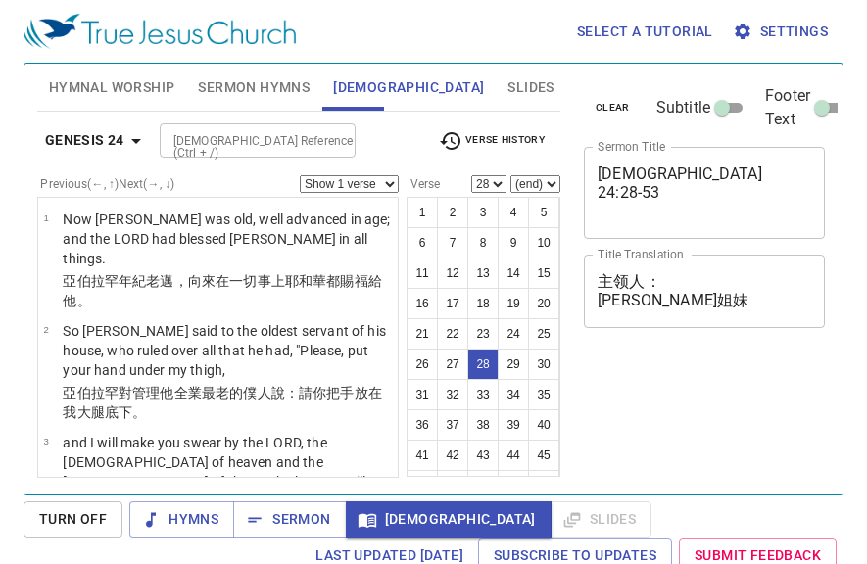
select select "28"
select select "21"
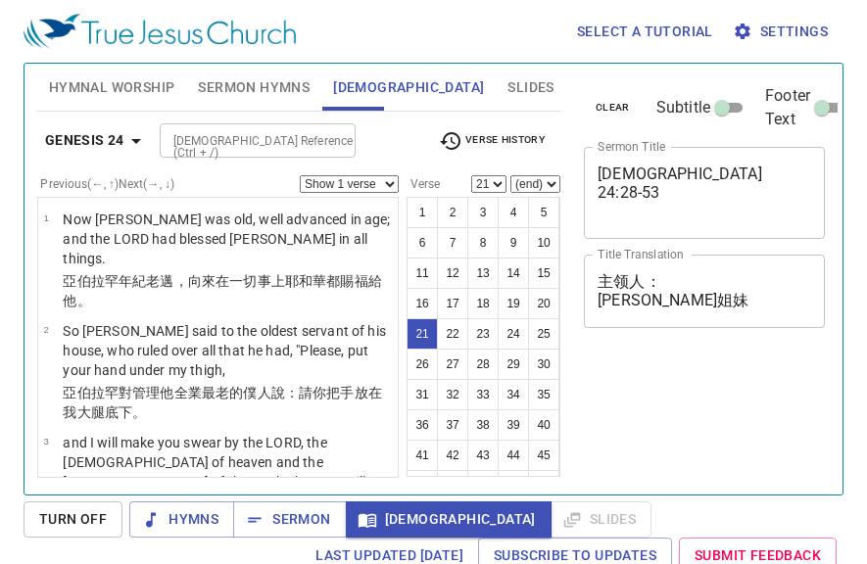
scroll to position [9, 0]
select select "21"
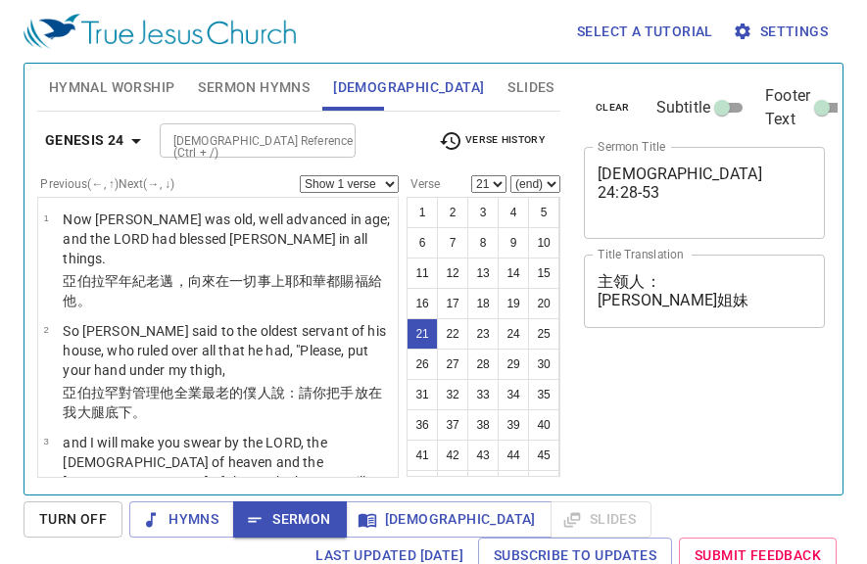
select select "21"
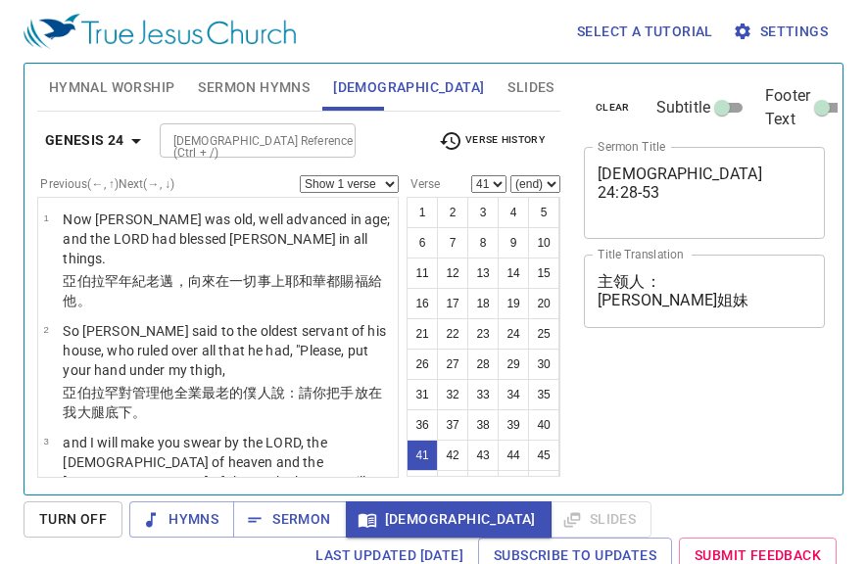
select select "41"
select select "50"
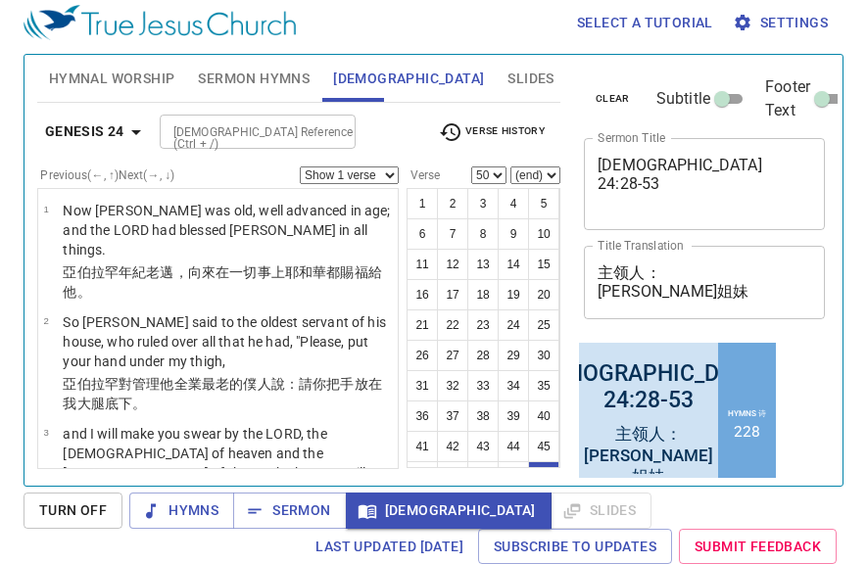
scroll to position [56, 0]
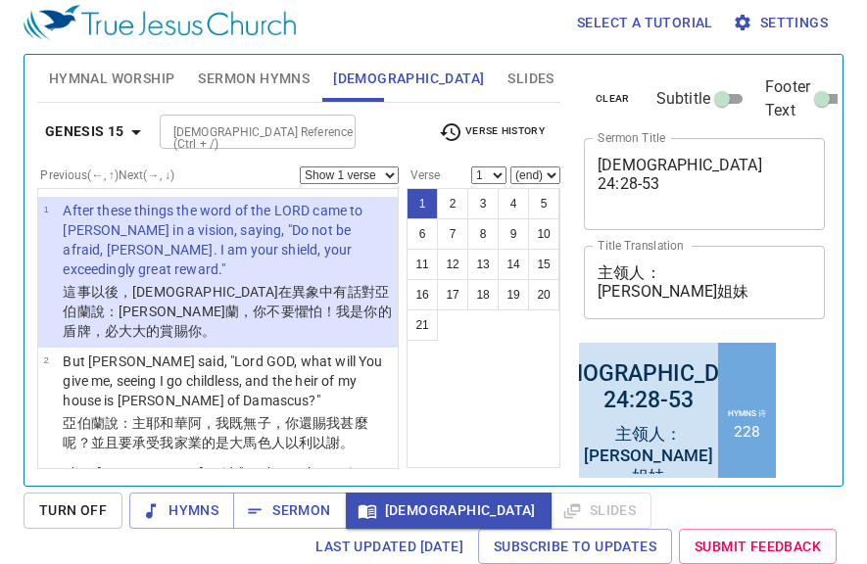
scroll to position [9, 0]
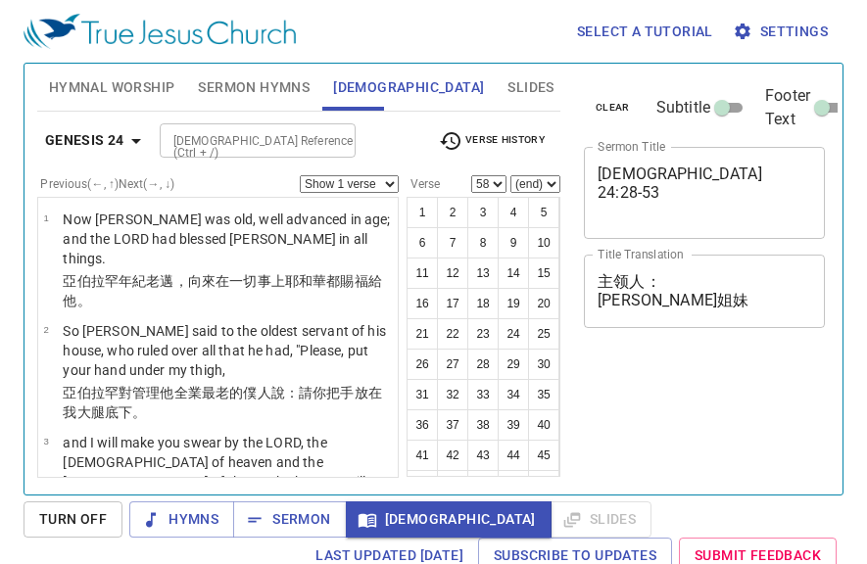
select select "58"
select select "60"
select select "65"
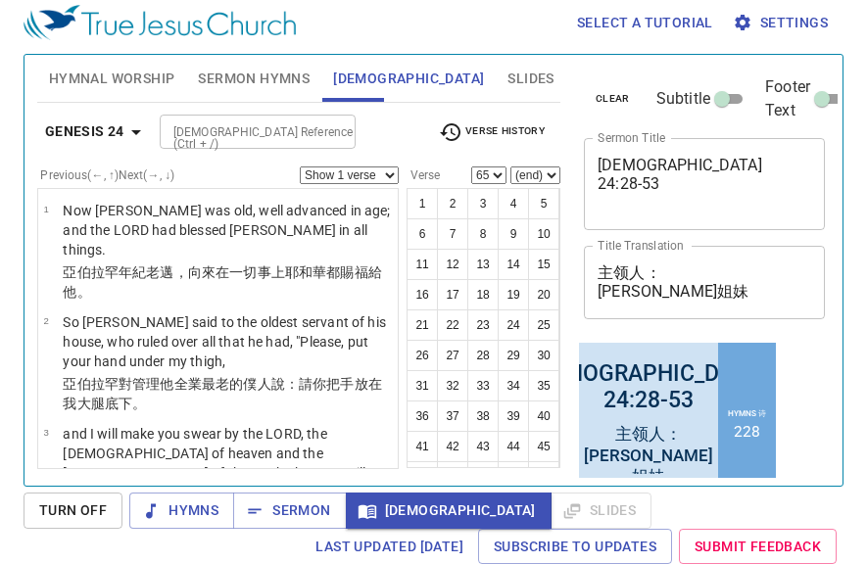
scroll to position [7243, 0]
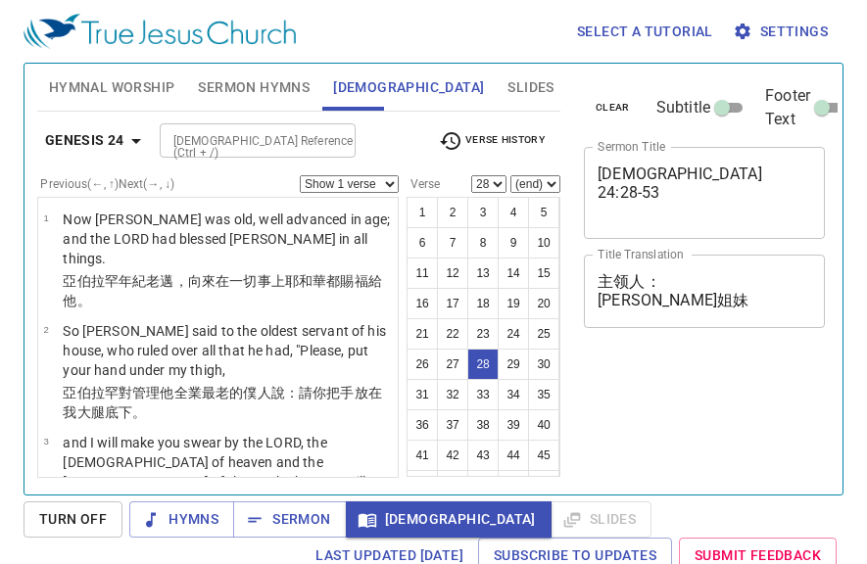
select select "28"
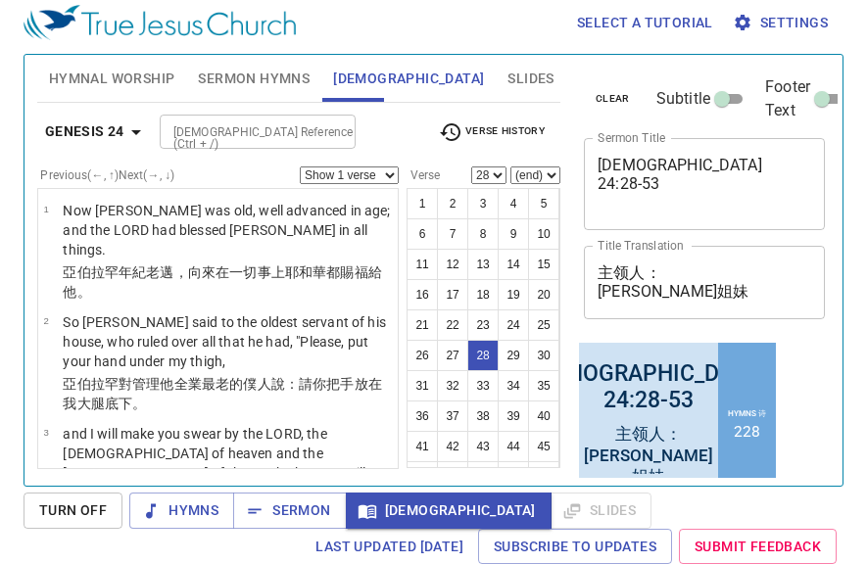
scroll to position [3040, 0]
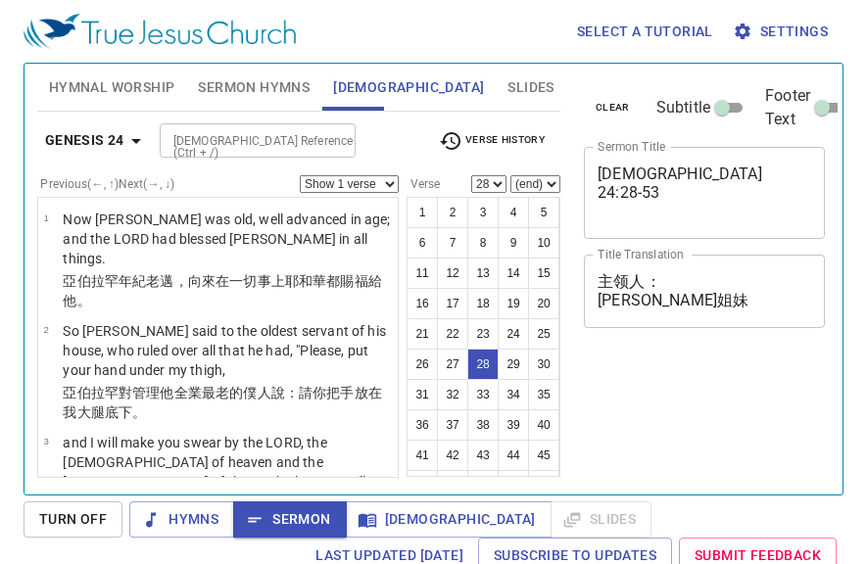
select select "28"
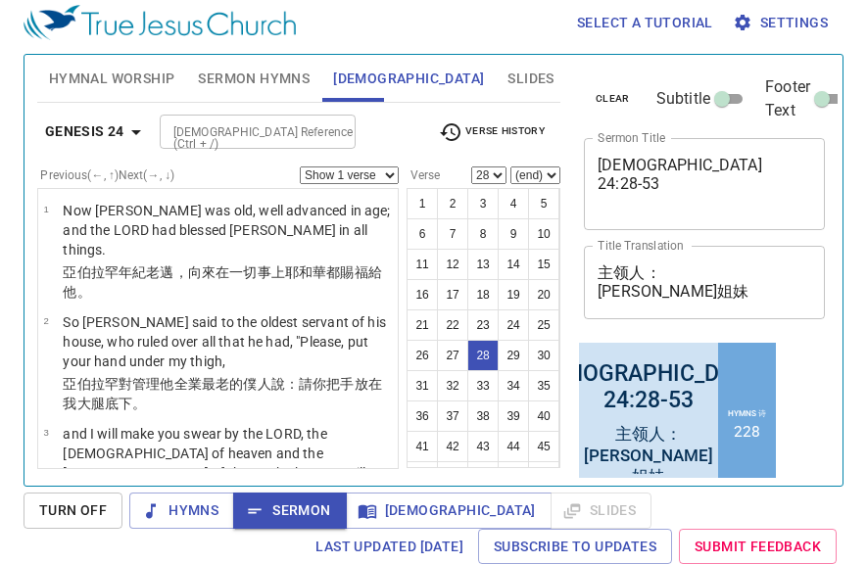
scroll to position [3040, 0]
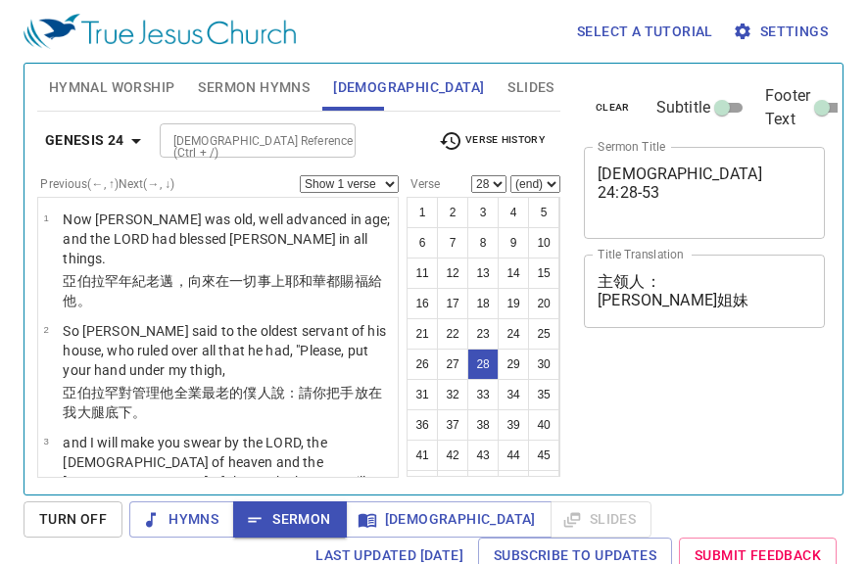
select select "28"
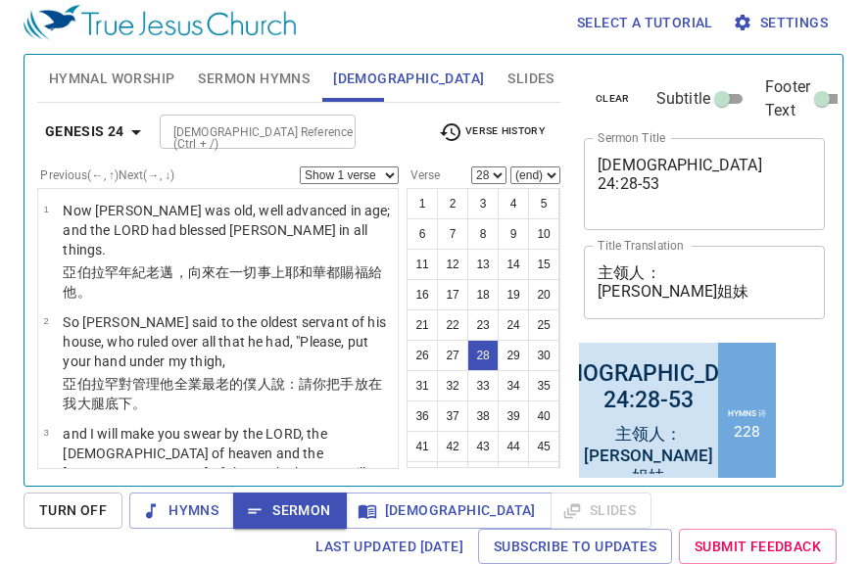
scroll to position [3040, 0]
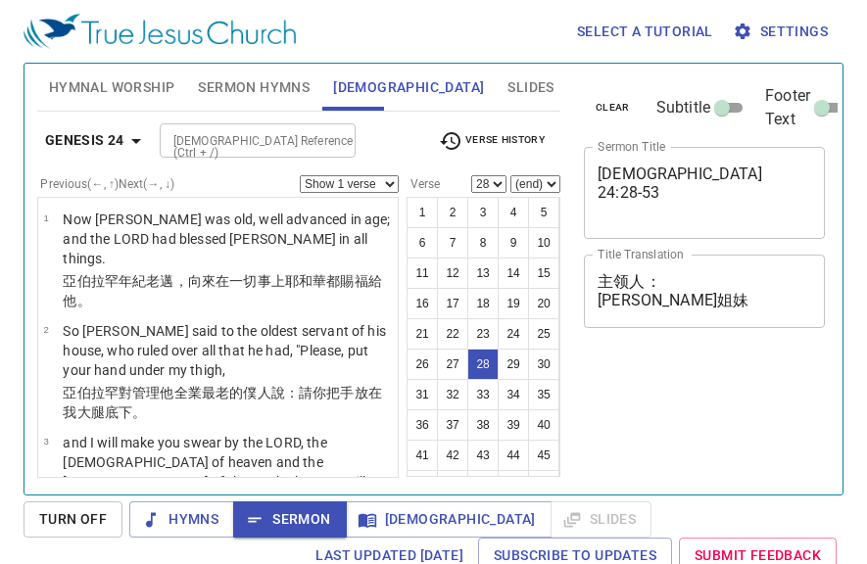
select select "28"
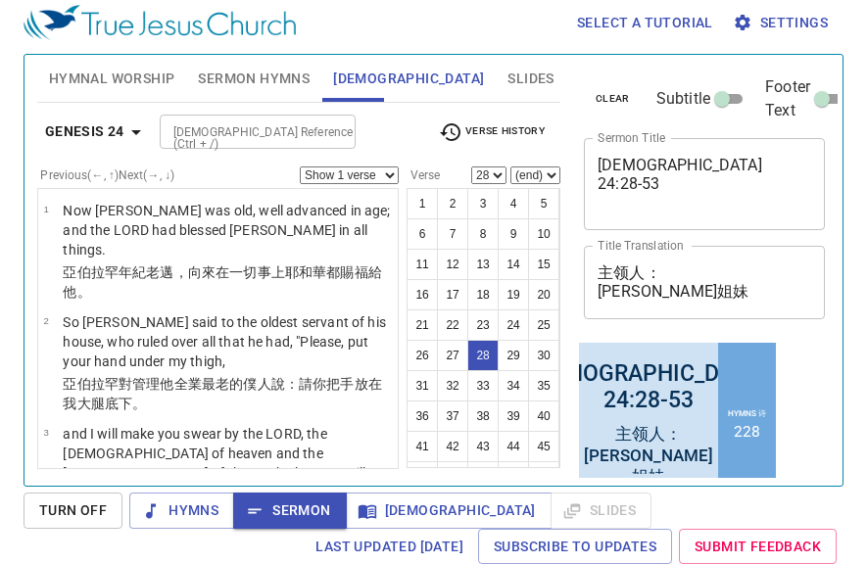
scroll to position [3040, 0]
